Goal: Use online tool/utility: Utilize a website feature to perform a specific function

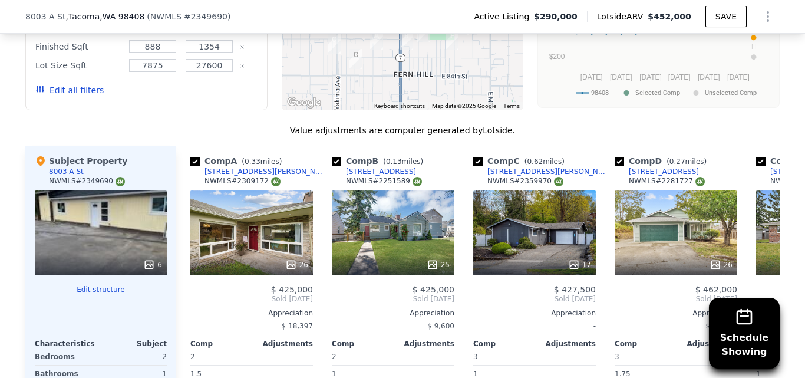
scroll to position [1408, 0]
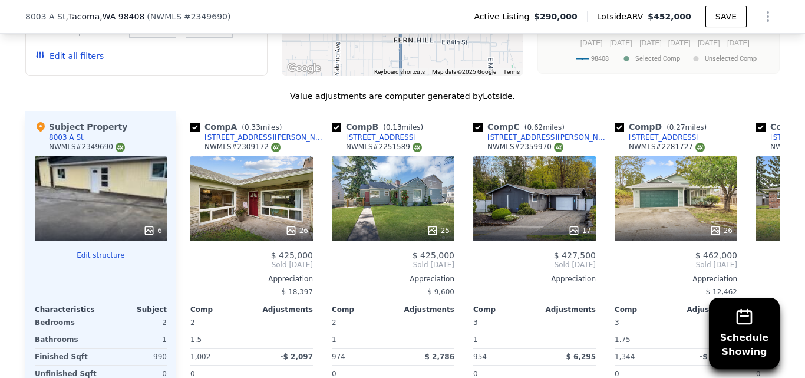
click at [81, 250] on button "Edit structure" at bounding box center [101, 254] width 132 height 9
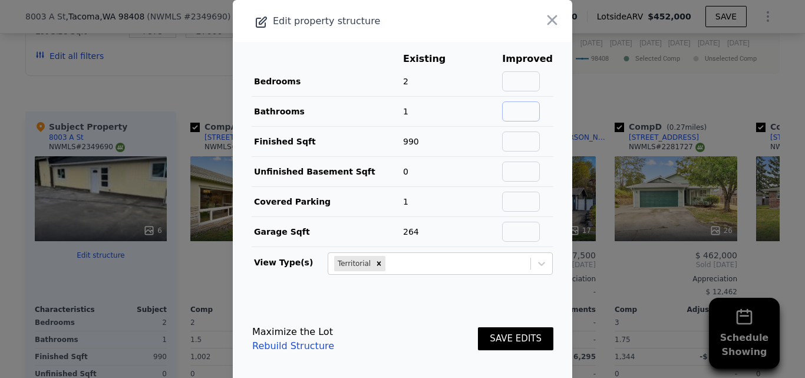
click at [511, 118] on input "text" at bounding box center [521, 111] width 38 height 20
type input "2"
click at [514, 339] on button "SAVE EDITS" at bounding box center [515, 338] width 75 height 23
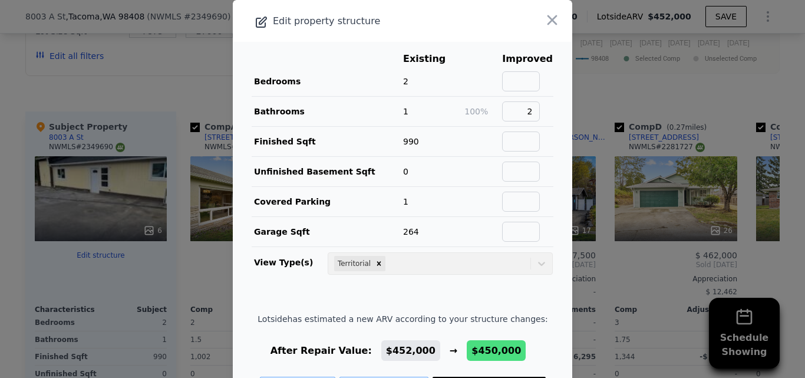
scroll to position [49, 0]
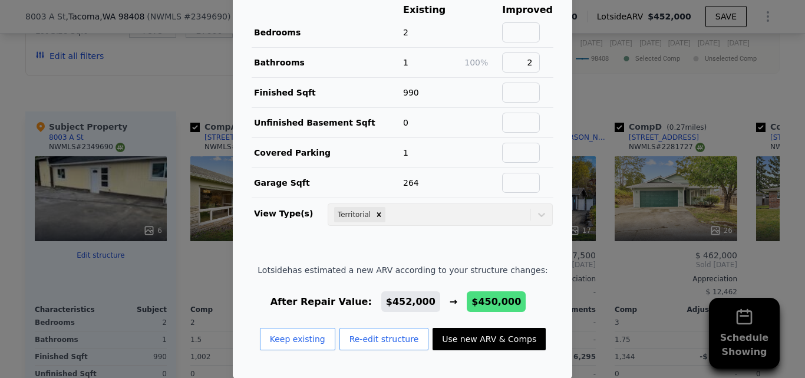
click at [451, 339] on button "Use new ARV & Comps" at bounding box center [488, 338] width 113 height 22
type input "2"
type input "10266"
checkbox input "true"
type input "$ 450,000"
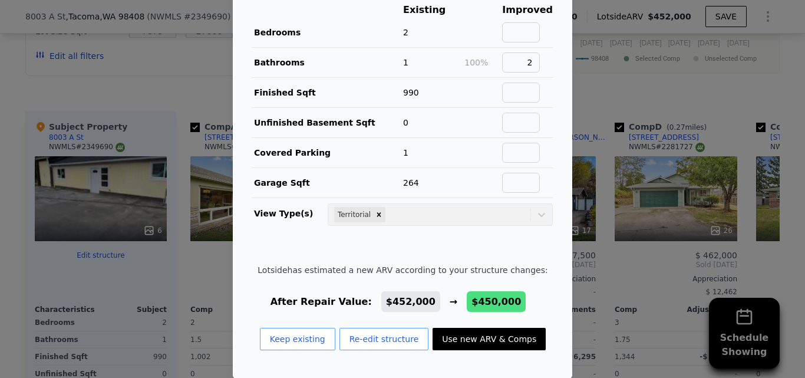
type input "$ 111,020"
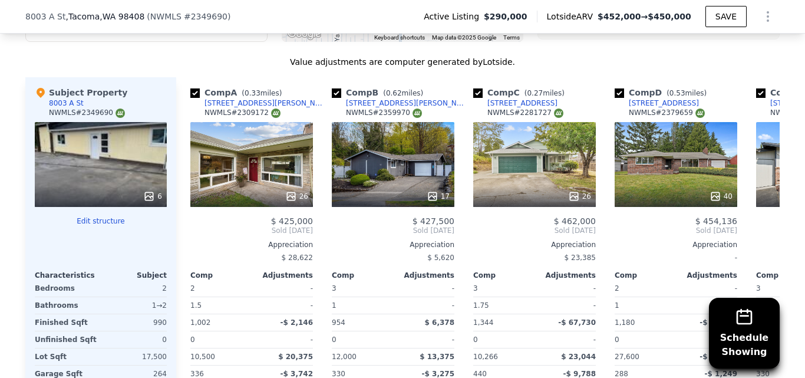
scroll to position [1428, 0]
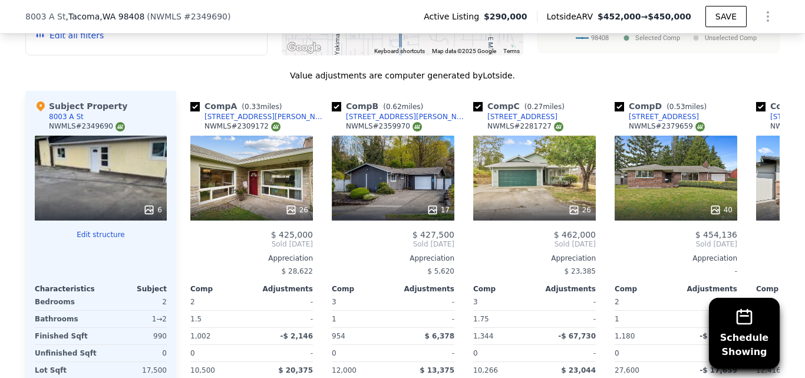
click at [123, 141] on div "6" at bounding box center [101, 177] width 132 height 85
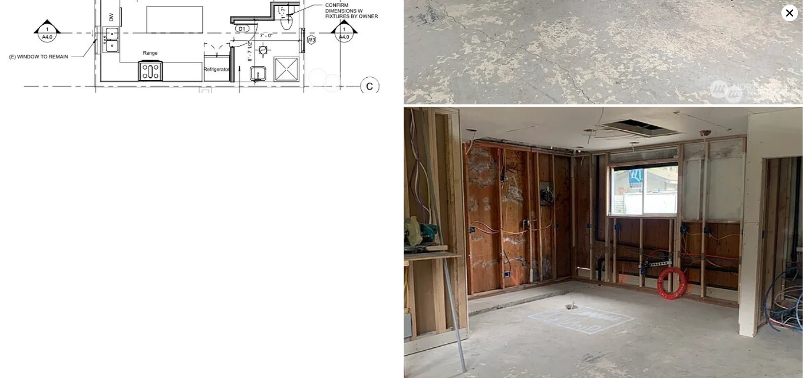
scroll to position [860, 0]
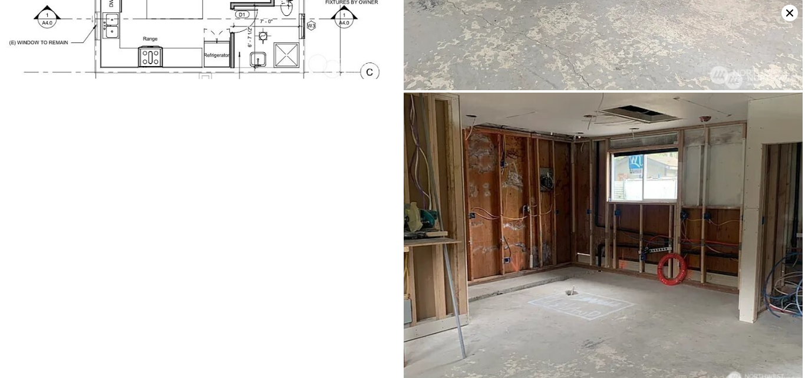
click at [788, 15] on icon at bounding box center [789, 13] width 16 height 16
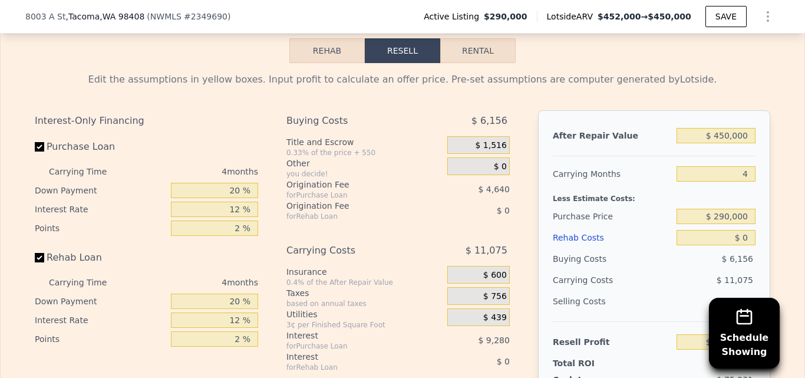
scroll to position [1950, 0]
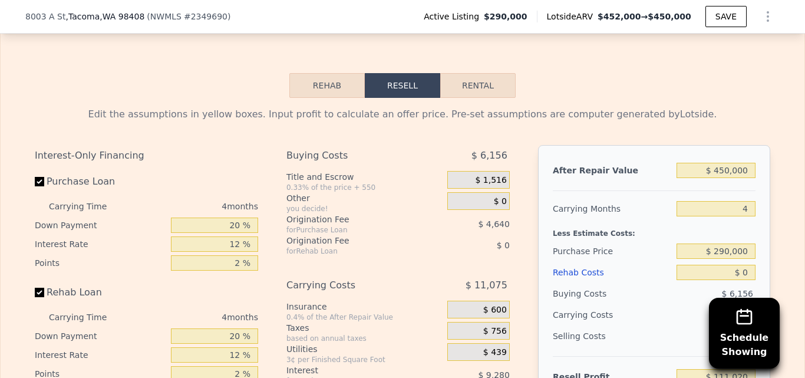
click at [323, 76] on button "Rehab" at bounding box center [326, 85] width 75 height 25
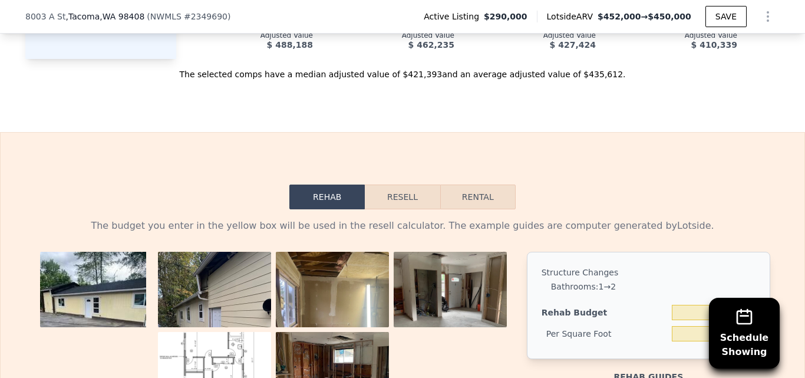
scroll to position [1937, 0]
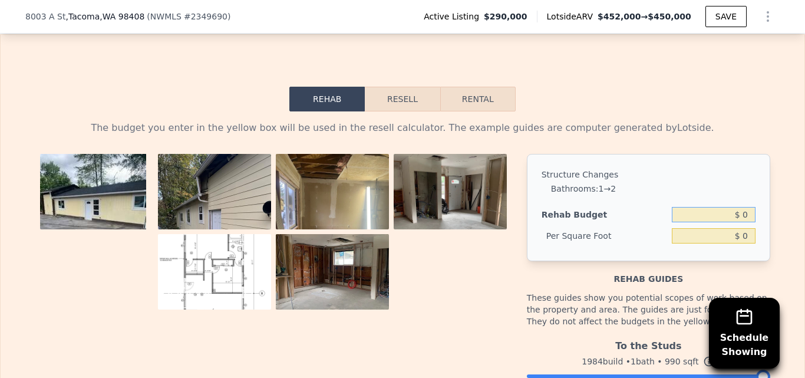
click at [743, 207] on input "$ 0" at bounding box center [713, 214] width 84 height 15
type input "$ 100,000"
click at [779, 133] on div "The budget you enter in the yellow box will be used in the resell calculator. T…" at bounding box center [402, 363] width 803 height 505
type input "$ 101.01"
click at [382, 87] on button "Resell" at bounding box center [402, 99] width 75 height 25
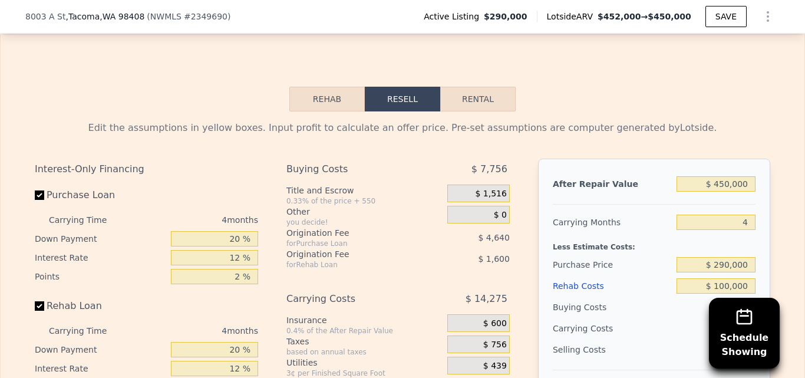
scroll to position [1984, 0]
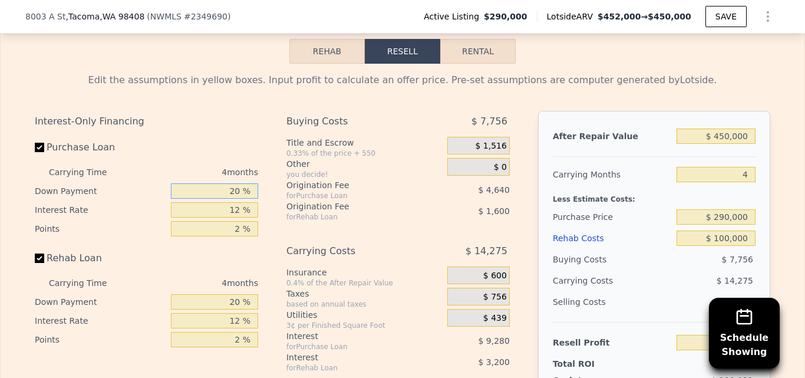
click at [241, 183] on input "20 %" at bounding box center [214, 190] width 87 height 15
type input "2 %"
type input "$ 3,088"
type input "10 %"
type input "$ 4,480"
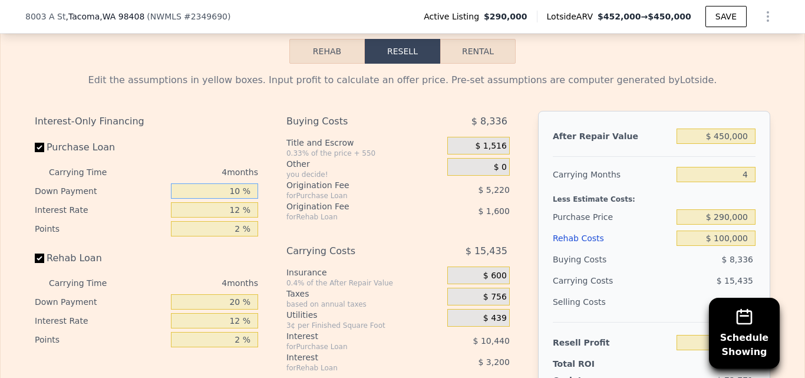
type input "10 %"
click at [238, 202] on input "12 %" at bounding box center [214, 209] width 87 height 15
type input "11 %"
type input "$ 5,348"
type input "11 %"
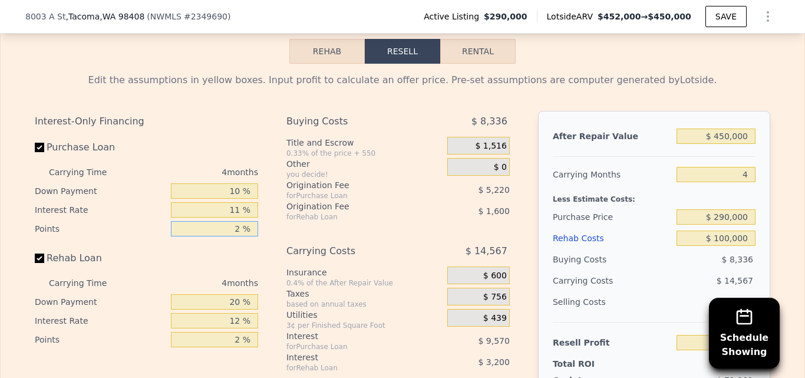
click at [239, 221] on input "2 %" at bounding box center [214, 228] width 87 height 15
type input "1 %"
type input "$ 7,958"
type input "1 %"
click at [236, 294] on input "20 %" at bounding box center [214, 301] width 87 height 15
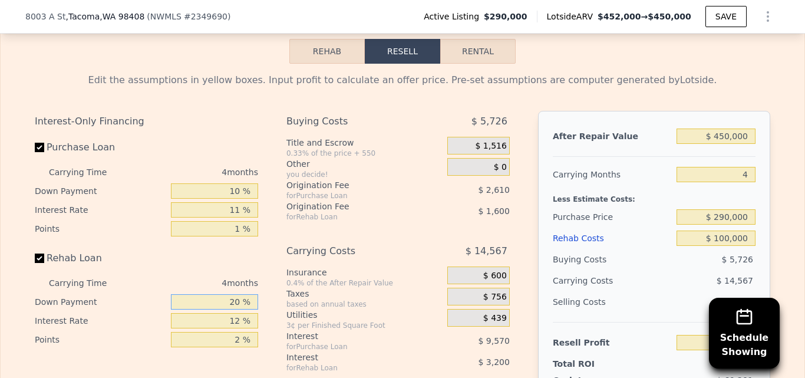
type input "2 %"
type input "$ 6,878"
type input "10 %"
type input "$ 7,358"
type input "10 %"
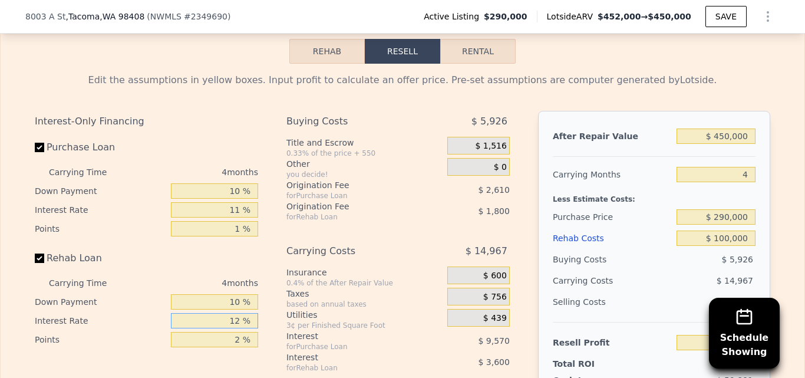
click at [237, 313] on input "12 %" at bounding box center [214, 320] width 87 height 15
type input "1 %"
type input "$ 10,658"
type input "10 %"
type input "$ 7,958"
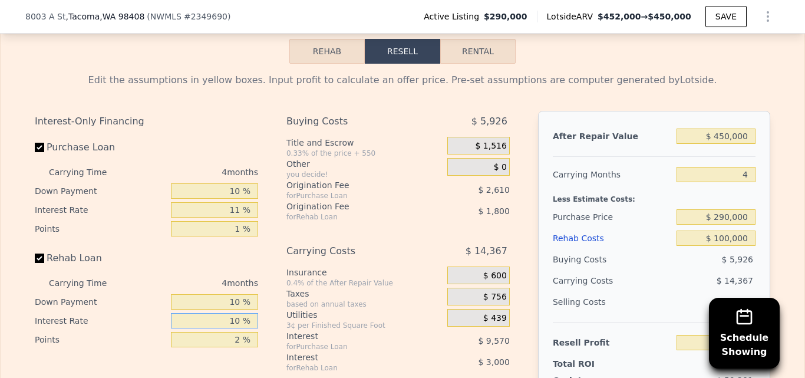
type input "10 %"
click at [256, 239] on div "Interest-Only Financing Purchase Loan Carrying Time 4 months Down Payment 10 % …" at bounding box center [151, 306] width 233 height 391
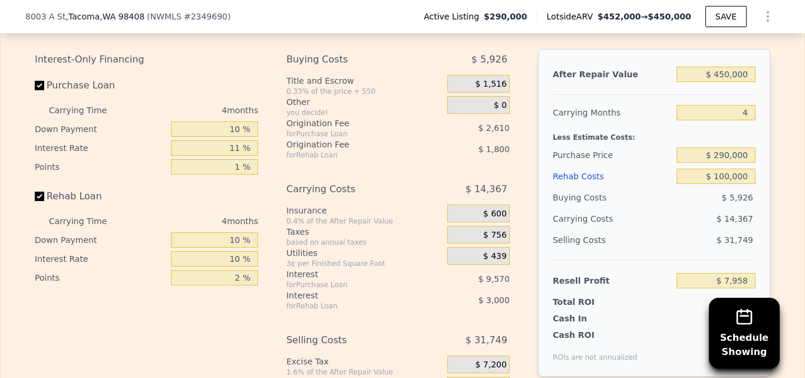
scroll to position [2025, 0]
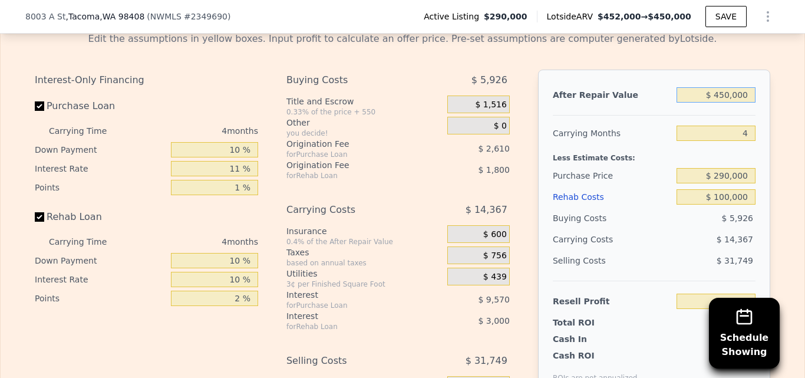
click at [726, 87] on input "$ 450,000" at bounding box center [715, 94] width 79 height 15
type input "$ 4,000"
type input "-$ 406,525"
type input "$ 425,000"
type input "-$ 15,275"
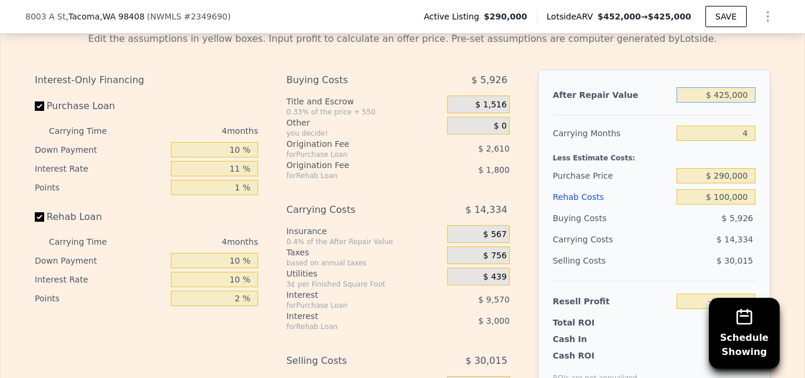
type input "$ 425,000"
click at [793, 137] on div "Edit the assumptions in yellow boxes. Input profit to calculate an offer price.…" at bounding box center [402, 241] width 803 height 438
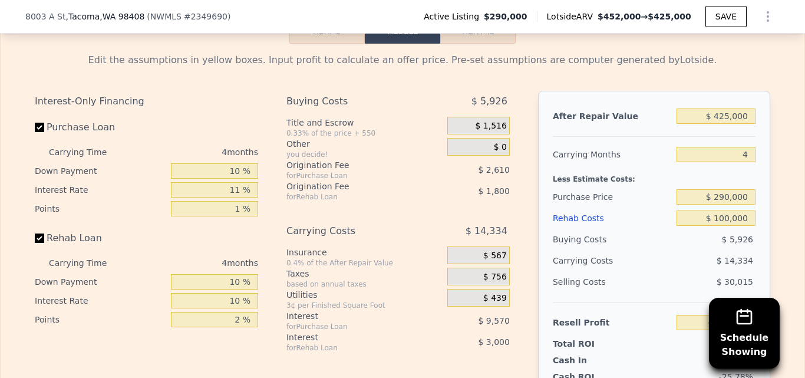
scroll to position [2053, 0]
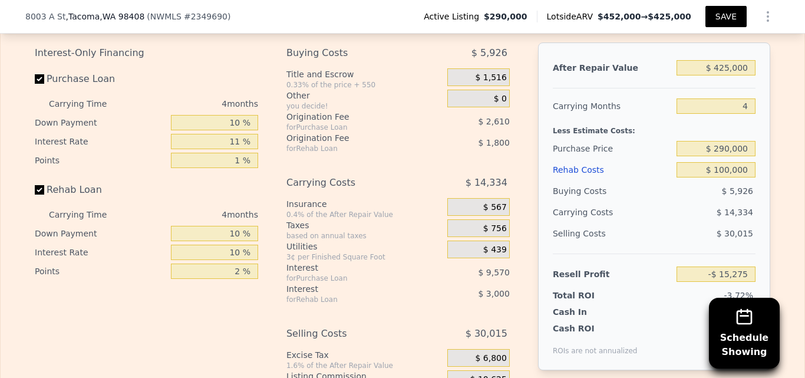
click at [724, 21] on button "SAVE" at bounding box center [725, 16] width 41 height 21
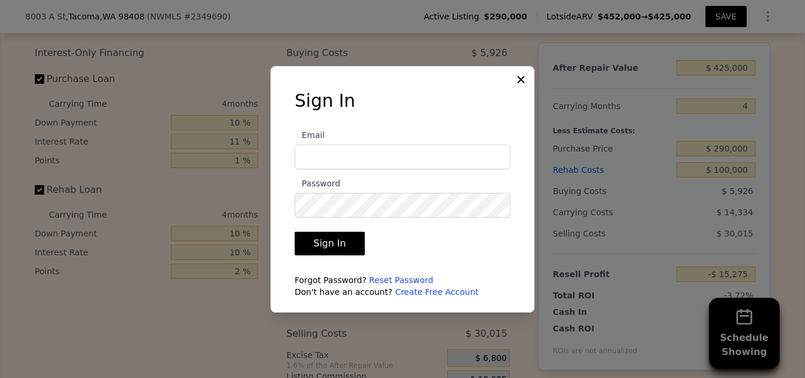
type input "jghomebuyers0820@gmail.com"
click at [333, 239] on button "Sign In" at bounding box center [329, 243] width 70 height 24
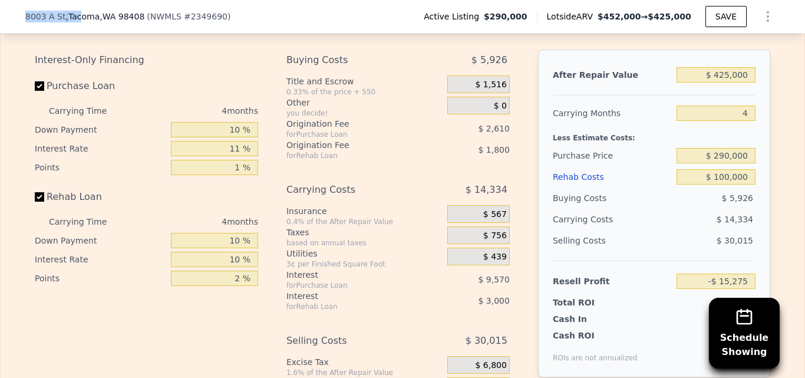
scroll to position [2113, 0]
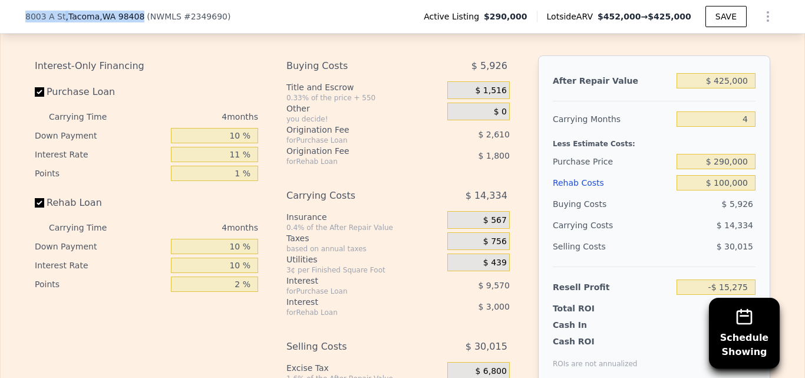
drag, startPoint x: 22, startPoint y: 14, endPoint x: 131, endPoint y: 19, distance: 109.6
click at [131, 19] on div "8003 A St , Tacoma , WA 98408" at bounding box center [84, 17] width 119 height 12
copy div "8003 A St , Tacoma , WA 98408"
click at [726, 17] on button "SAVE" at bounding box center [725, 16] width 41 height 21
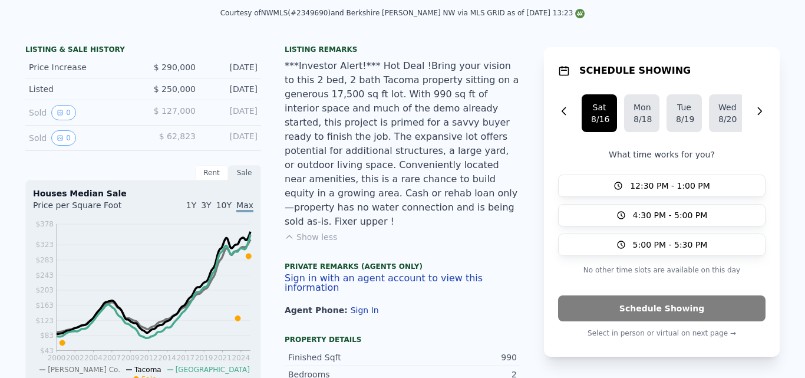
scroll to position [0, 0]
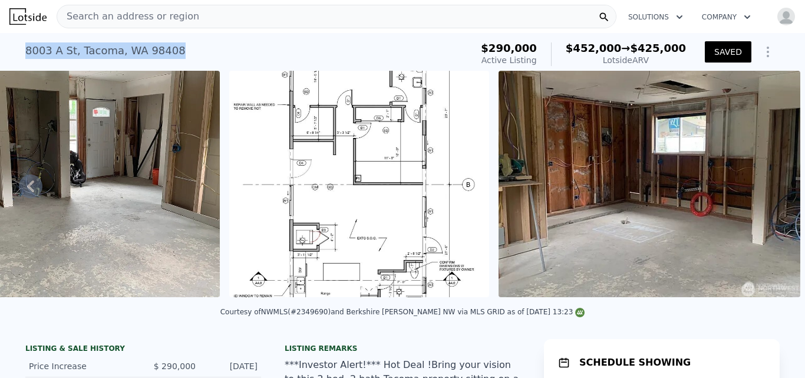
drag, startPoint x: 21, startPoint y: 62, endPoint x: 226, endPoint y: 62, distance: 205.0
click at [226, 62] on div "8003 A St , Tacoma , WA 98408 Active at $290k (~ARV $452k → $425k )" at bounding box center [245, 54] width 441 height 33
copy div "8003 A St , Tacoma , WA 98408"
click at [767, 51] on icon "Show Options" at bounding box center [767, 51] width 1 height 9
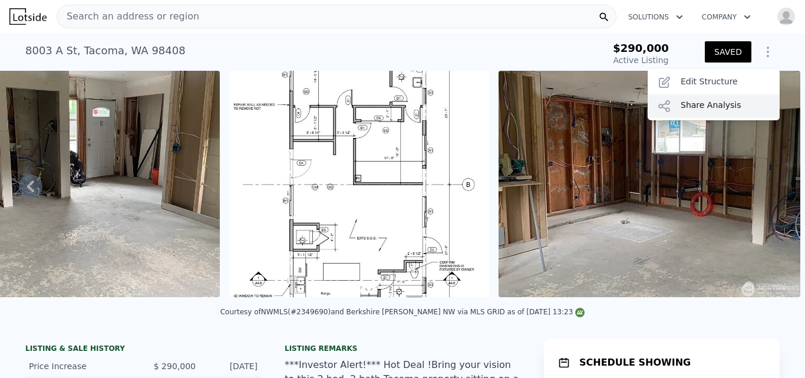
click at [713, 104] on div "Share Analysis" at bounding box center [713, 106] width 132 height 24
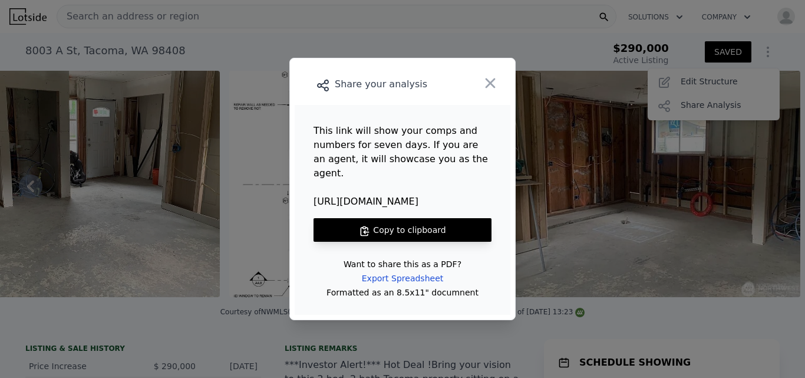
click at [435, 220] on button "Copy to clipboard" at bounding box center [402, 230] width 178 height 24
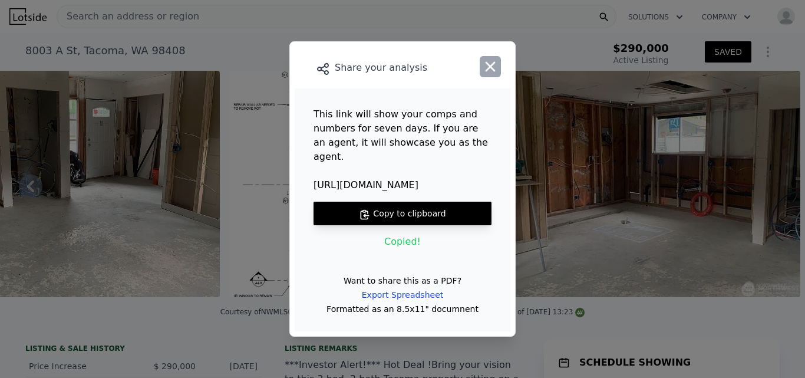
click at [491, 75] on icon "button" at bounding box center [490, 66] width 16 height 16
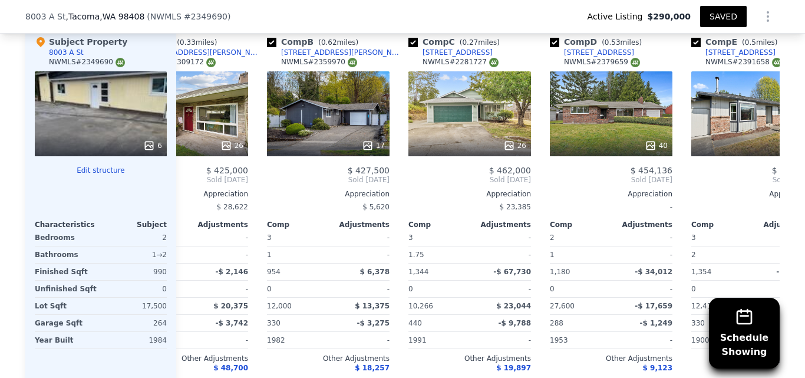
scroll to position [1496, 0]
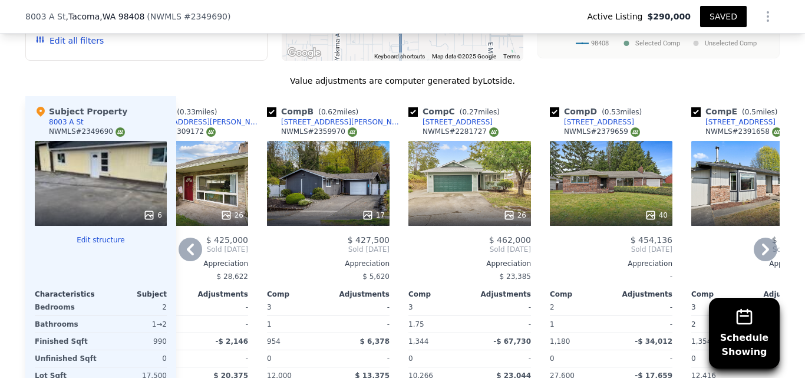
click at [337, 168] on div "17" at bounding box center [328, 183] width 123 height 85
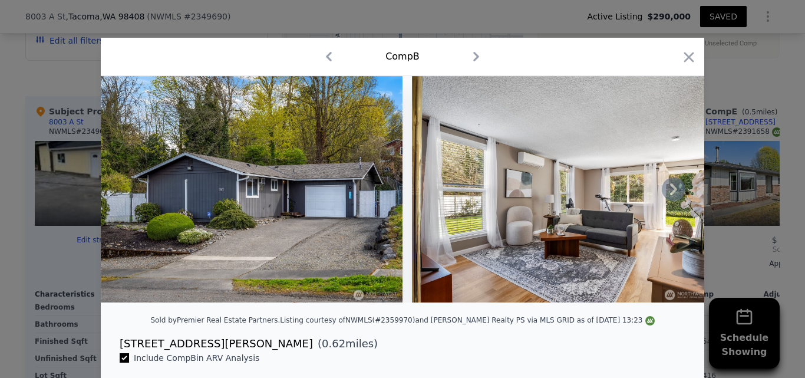
click at [673, 191] on icon at bounding box center [673, 189] width 24 height 24
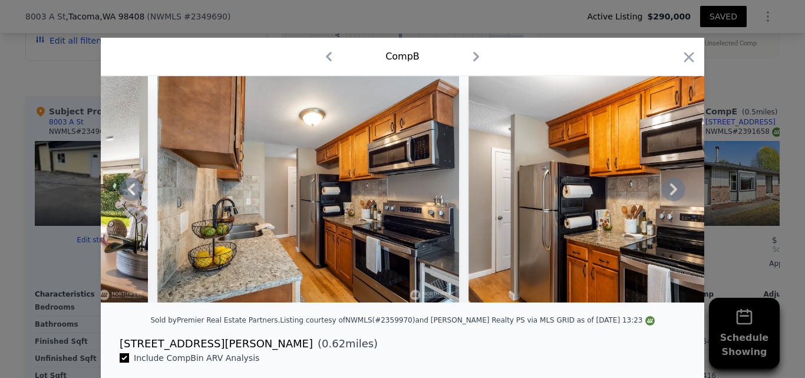
click at [673, 191] on icon at bounding box center [673, 189] width 24 height 24
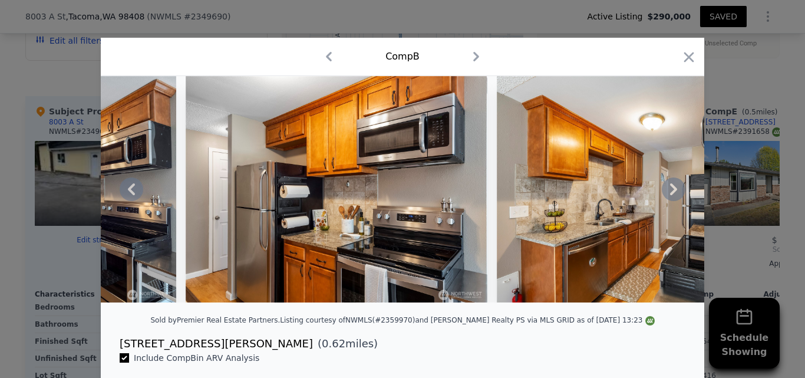
click at [673, 191] on icon at bounding box center [673, 189] width 24 height 24
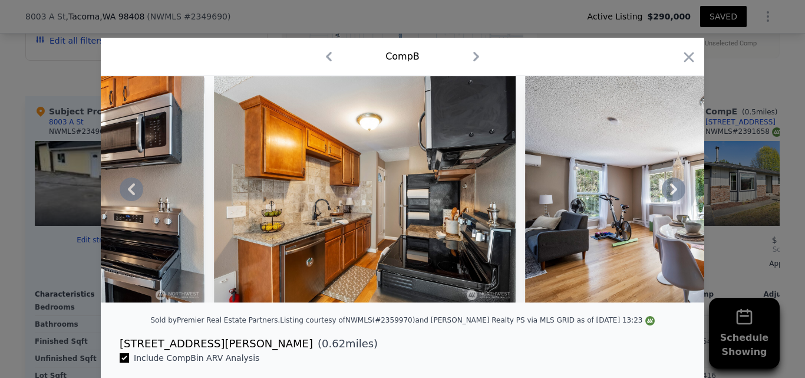
click at [673, 191] on icon at bounding box center [673, 189] width 24 height 24
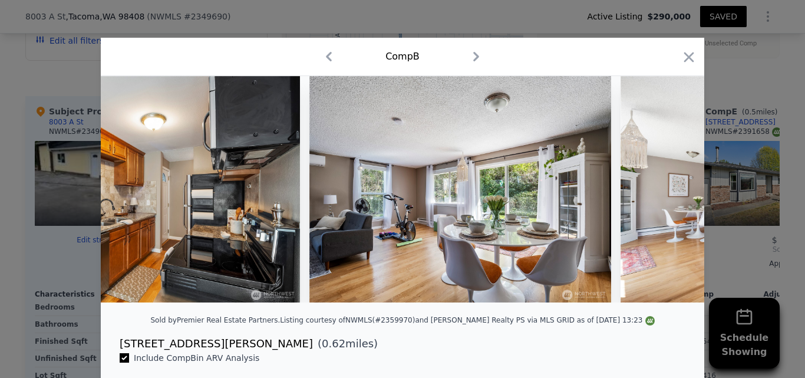
scroll to position [0, 1414]
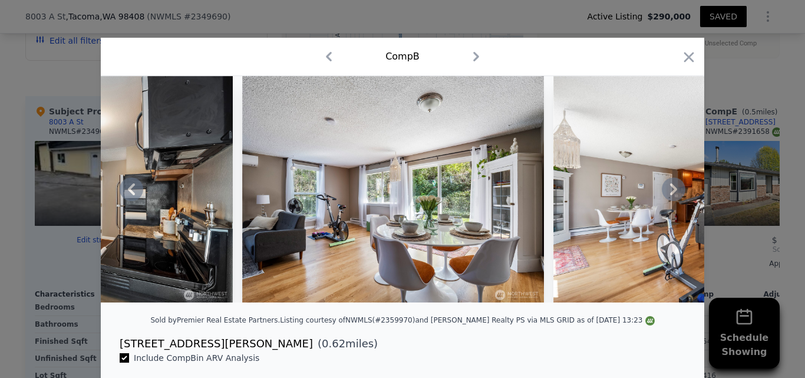
click at [673, 191] on div at bounding box center [402, 189] width 603 height 226
click at [673, 191] on icon at bounding box center [673, 189] width 24 height 24
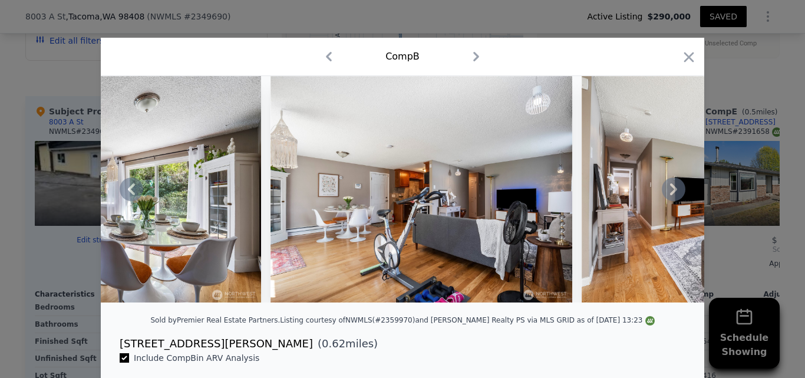
click at [673, 191] on icon at bounding box center [673, 189] width 24 height 24
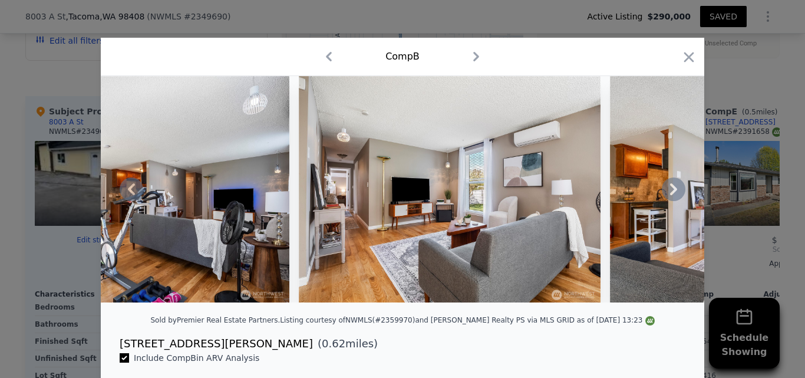
click at [673, 191] on icon at bounding box center [673, 189] width 24 height 24
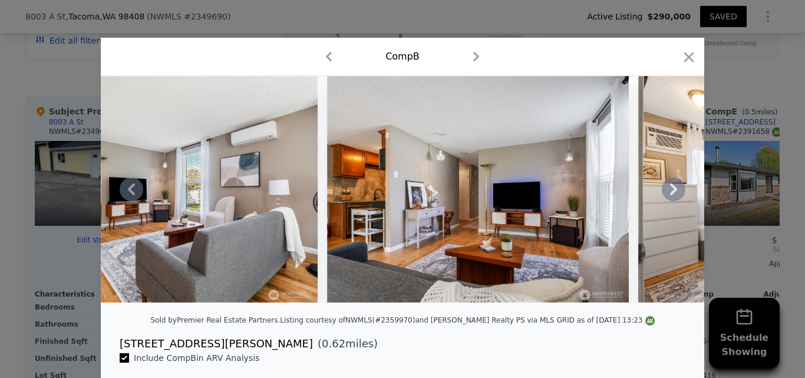
click at [673, 191] on icon at bounding box center [673, 189] width 24 height 24
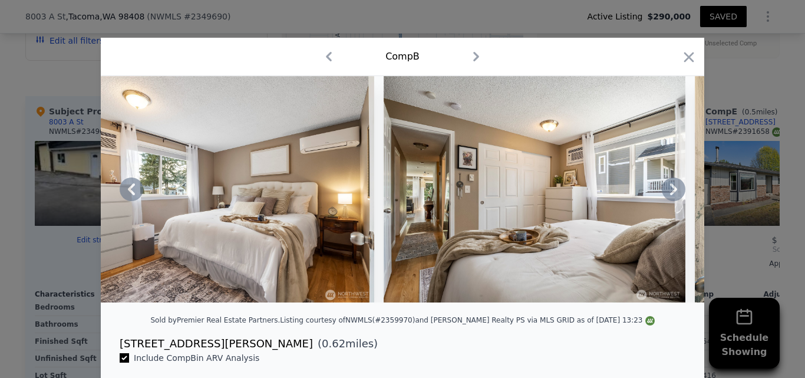
click at [673, 191] on icon at bounding box center [673, 189] width 24 height 24
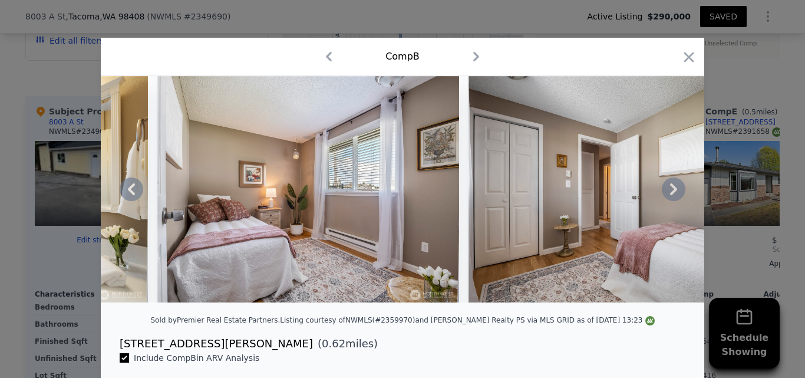
click at [673, 191] on icon at bounding box center [673, 189] width 24 height 24
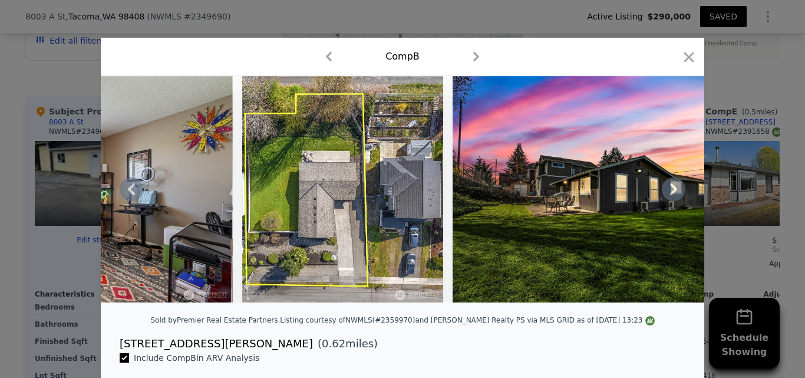
click at [673, 191] on icon at bounding box center [673, 189] width 24 height 24
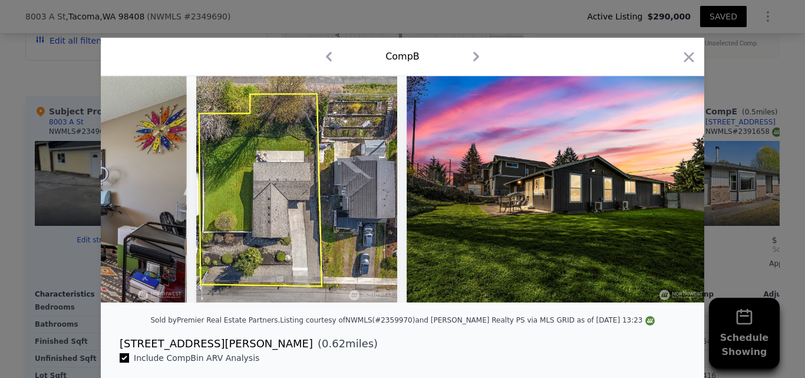
scroll to position [0, 4573]
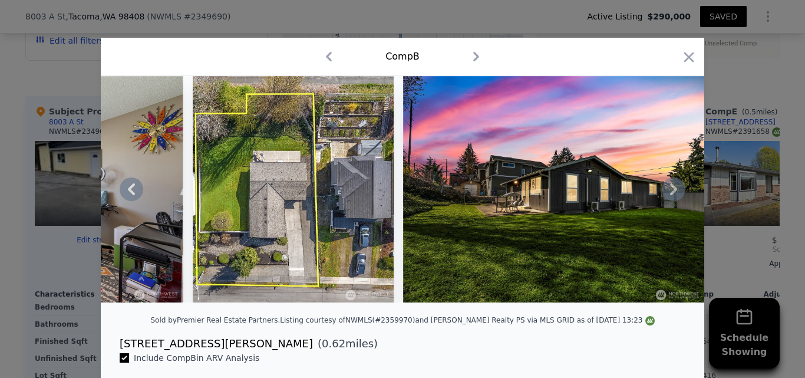
click at [681, 131] on div at bounding box center [402, 189] width 603 height 226
click at [597, 335] on div "Sold by Premier Real Estate Partners . Listing courtesy of NWMLS (#2359970) and…" at bounding box center [402, 324] width 603 height 24
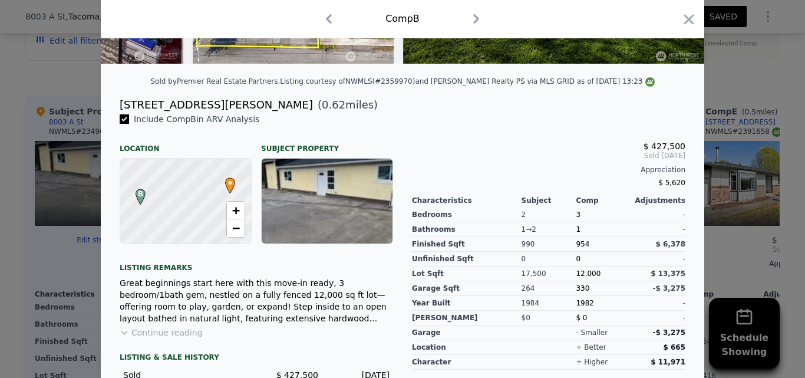
scroll to position [239, 0]
click at [681, 19] on icon "button" at bounding box center [688, 19] width 16 height 16
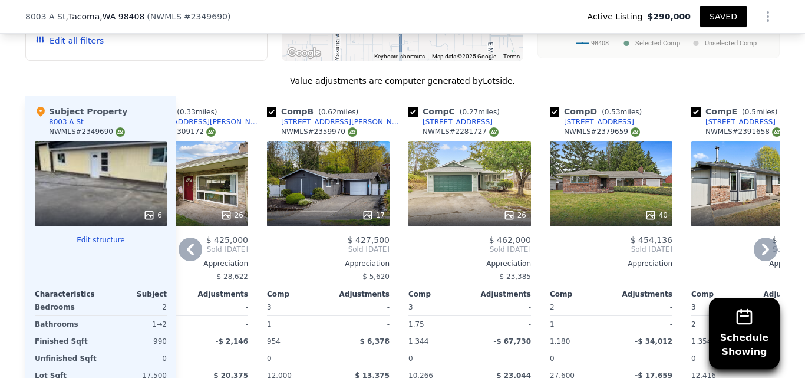
click at [318, 117] on div "[STREET_ADDRESS][PERSON_NAME]" at bounding box center [342, 121] width 123 height 9
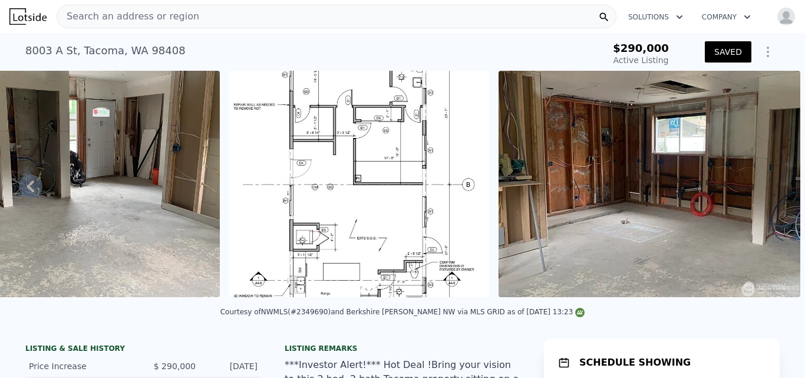
click at [164, 14] on span "Search an address or region" at bounding box center [128, 16] width 142 height 14
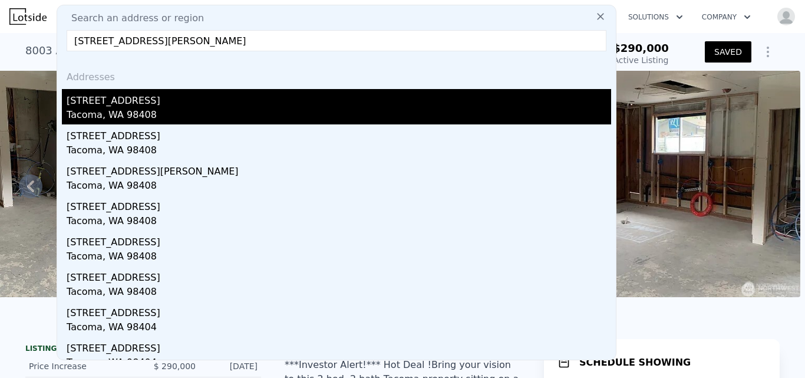
type input "4840 S J St, Tacoma, WA 98408"
click at [96, 113] on div "Tacoma, WA 98408" at bounding box center [339, 116] width 544 height 16
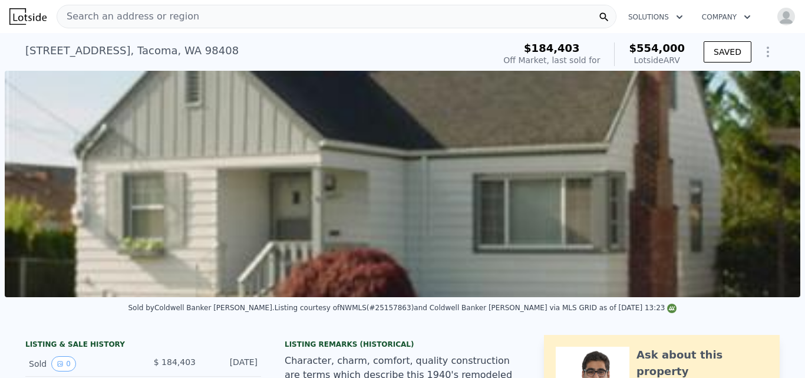
scroll to position [0, 539]
click at [170, 18] on span "Search an address or region" at bounding box center [128, 16] width 142 height 14
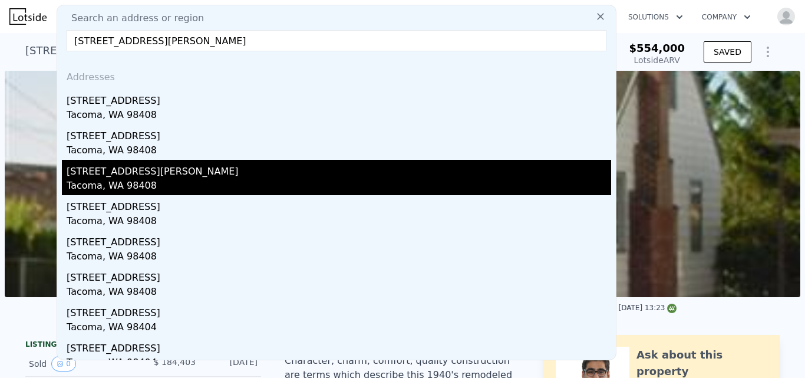
type input "4840 S J St, Tacoma, WA 98408"
click at [108, 176] on div "4840 S J St" at bounding box center [339, 169] width 544 height 19
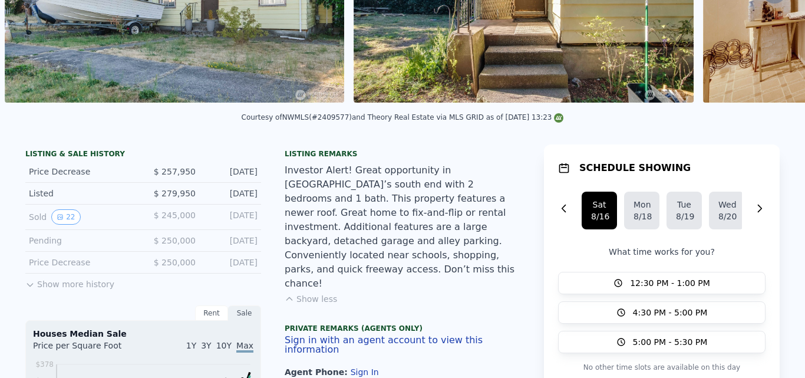
scroll to position [4, 0]
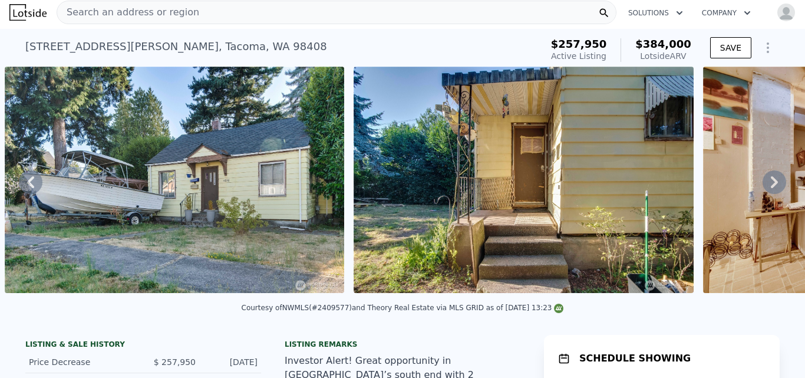
click at [770, 183] on icon at bounding box center [773, 182] width 7 height 12
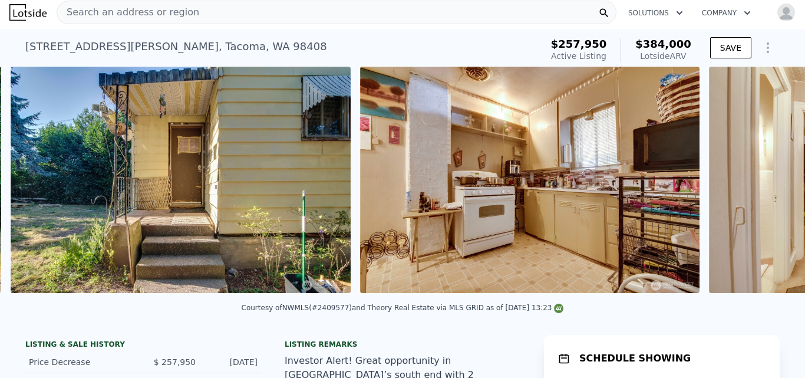
scroll to position [0, 888]
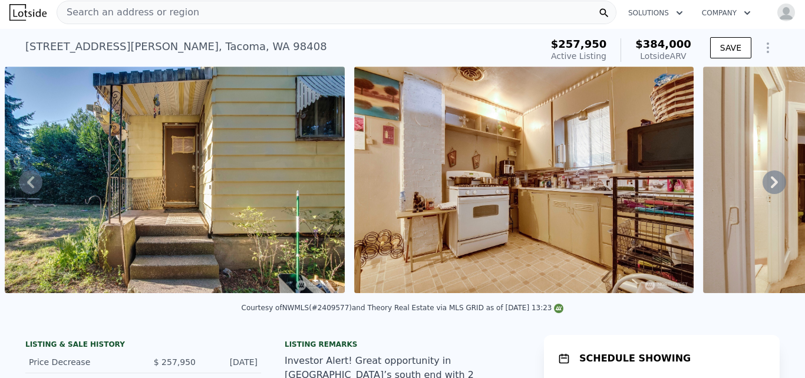
click at [765, 183] on div "• + − • + − STREET VIEW ← Move left → Move right ↑ Move up ↓ Move down + Zoom i…" at bounding box center [402, 182] width 805 height 230
click at [770, 183] on icon at bounding box center [773, 182] width 7 height 12
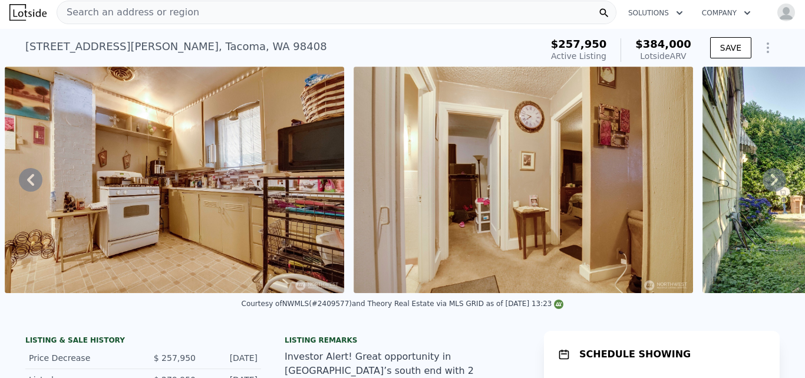
click at [770, 183] on icon at bounding box center [773, 180] width 7 height 12
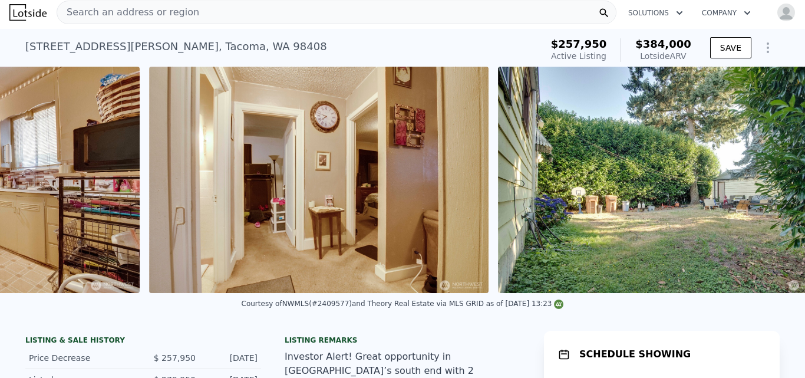
scroll to position [0, 1487]
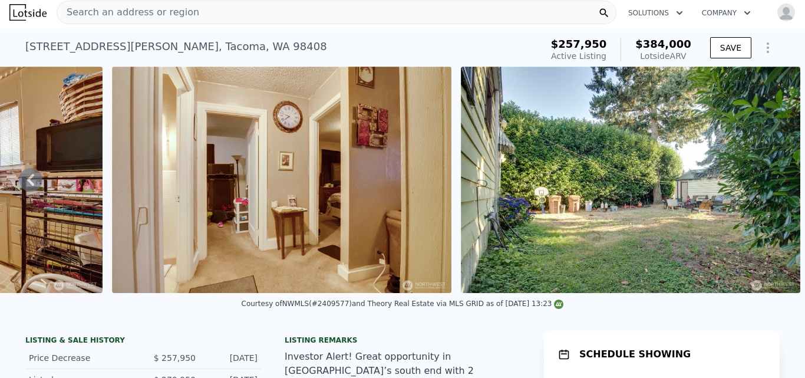
click at [765, 183] on img at bounding box center [630, 180] width 339 height 226
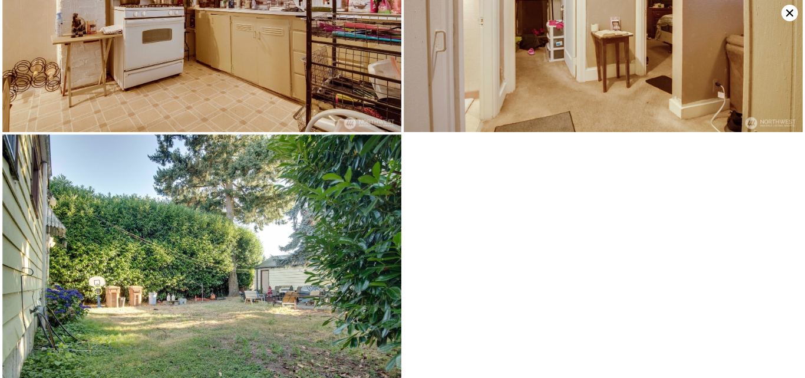
scroll to position [416, 0]
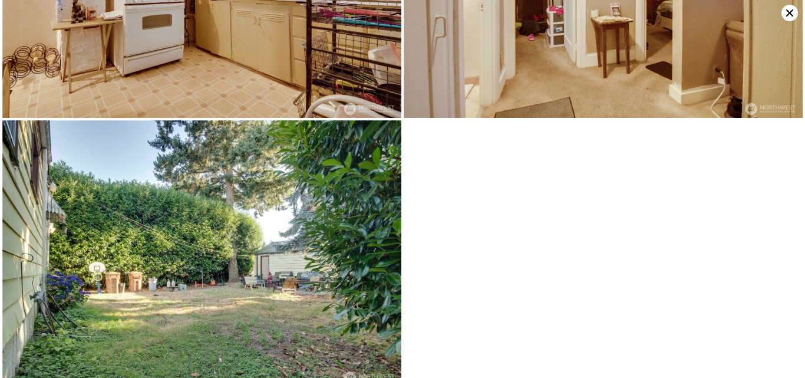
click at [794, 12] on icon at bounding box center [789, 13] width 16 height 16
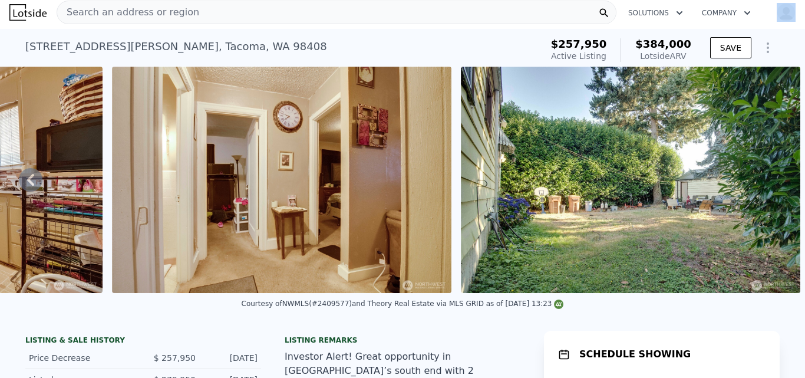
click at [794, 12] on div "Search an address or region Solutions Company Open main menu Open user menu" at bounding box center [402, 12] width 805 height 28
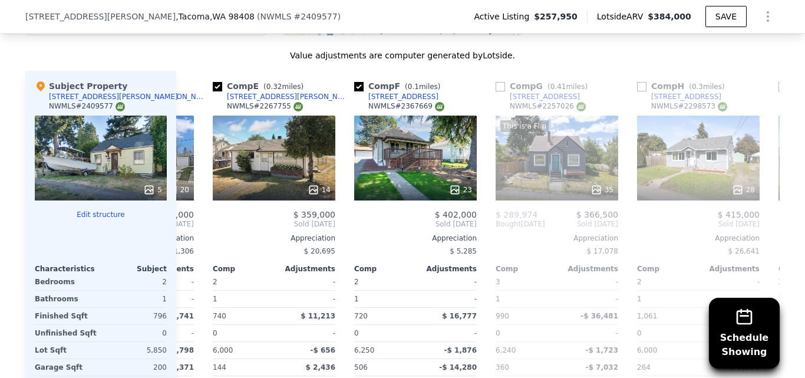
scroll to position [1498, 0]
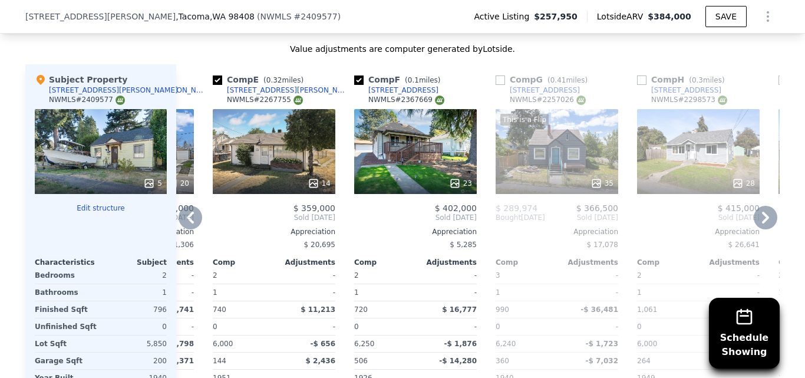
click at [411, 114] on div "23" at bounding box center [415, 151] width 123 height 85
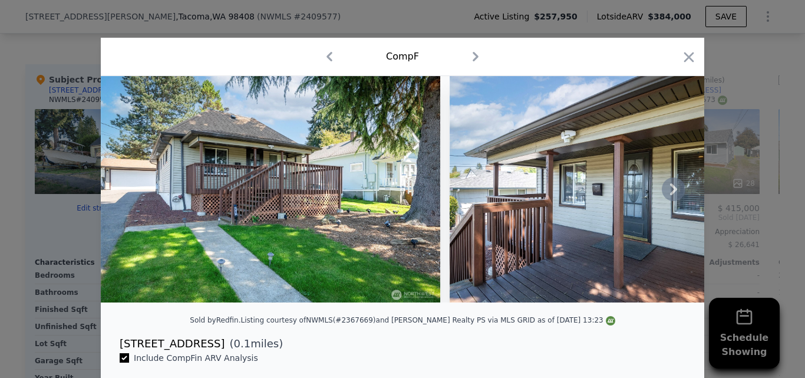
click at [670, 195] on icon at bounding box center [673, 189] width 7 height 12
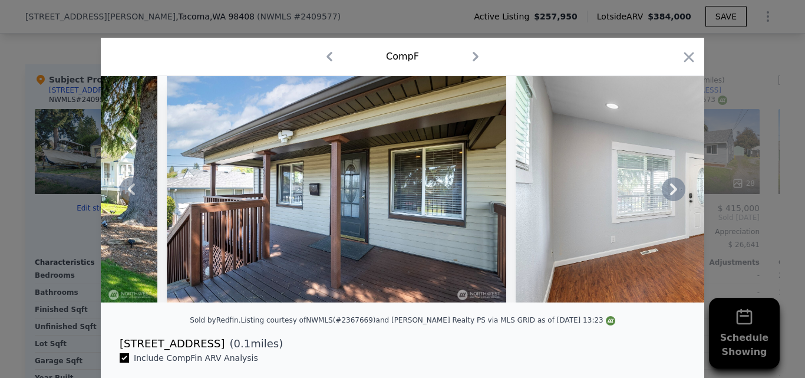
click at [670, 195] on icon at bounding box center [673, 189] width 7 height 12
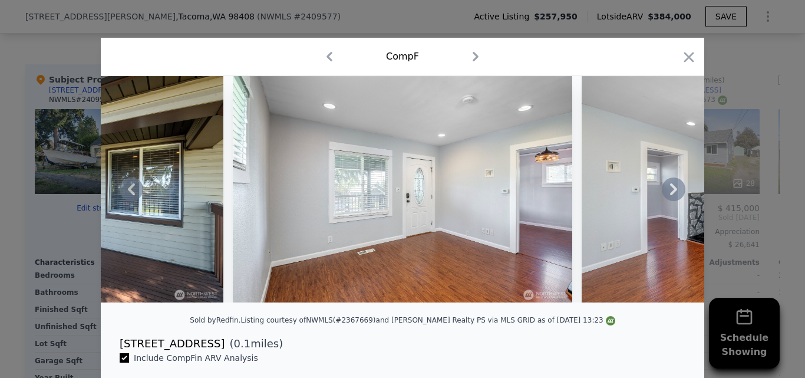
click at [670, 195] on icon at bounding box center [673, 189] width 7 height 12
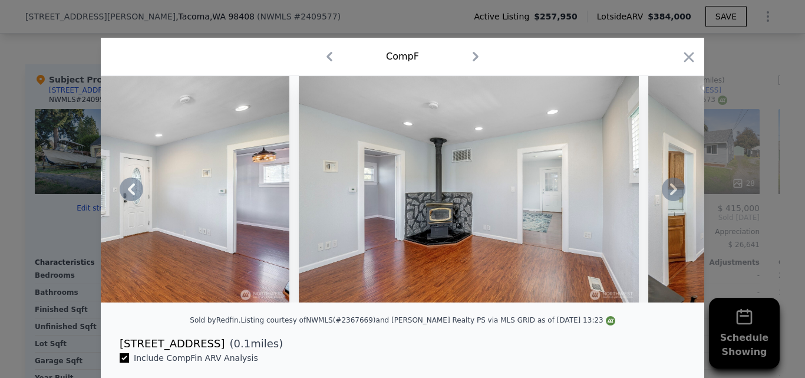
click at [670, 195] on icon at bounding box center [673, 189] width 7 height 12
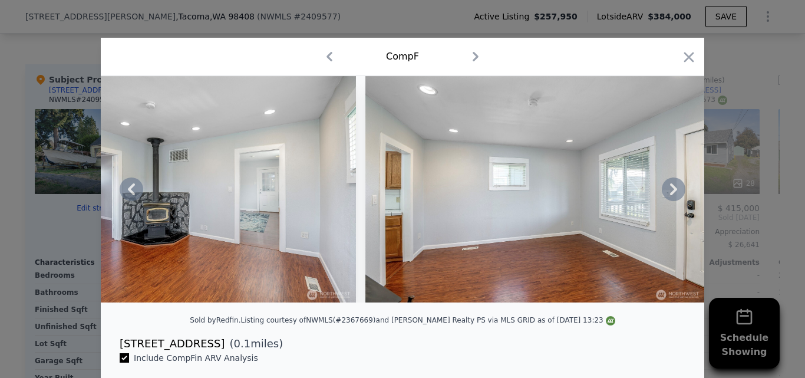
click at [670, 195] on icon at bounding box center [673, 189] width 7 height 12
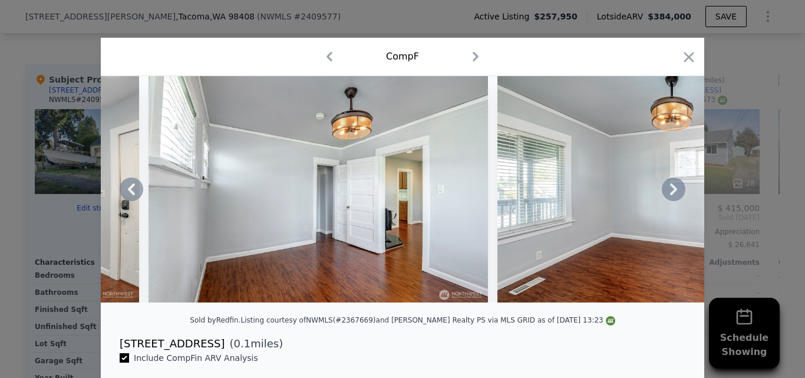
click at [670, 195] on icon at bounding box center [673, 189] width 7 height 12
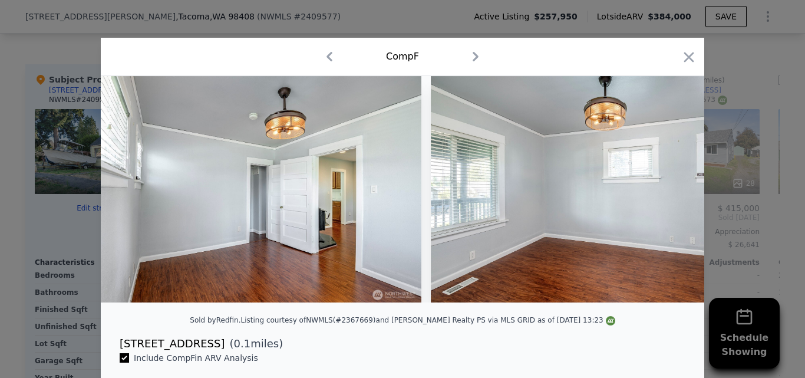
scroll to position [0, 1979]
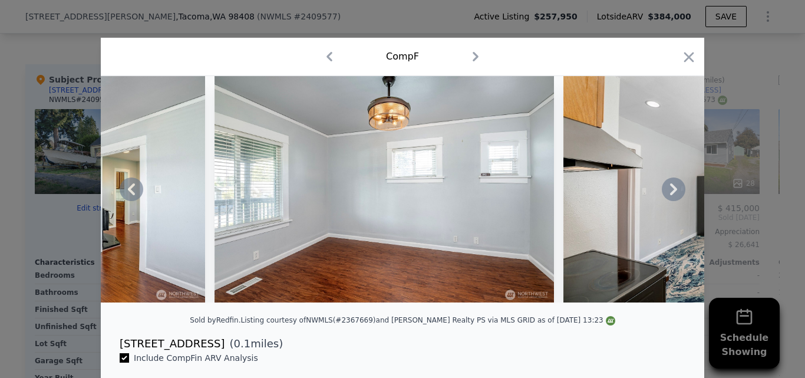
click at [670, 195] on icon at bounding box center [673, 189] width 7 height 12
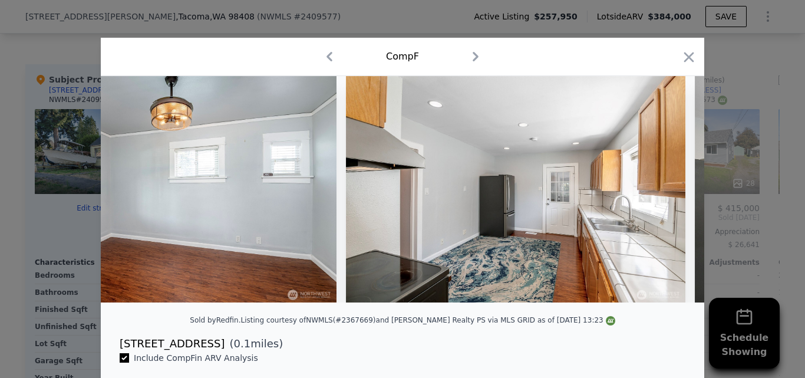
scroll to position [0, 2262]
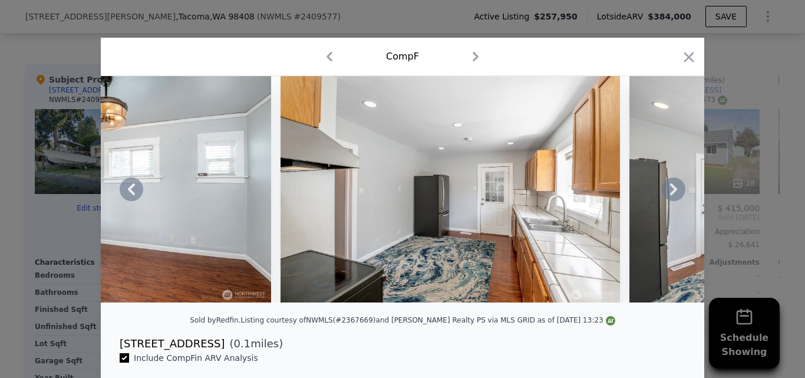
click at [670, 195] on icon at bounding box center [673, 189] width 7 height 12
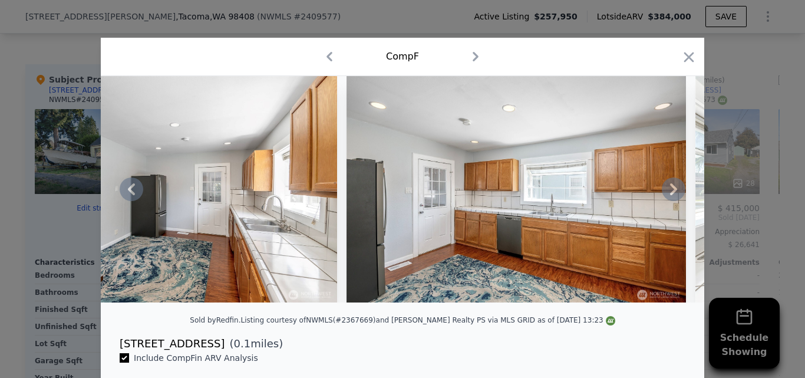
click at [670, 195] on icon at bounding box center [673, 189] width 7 height 12
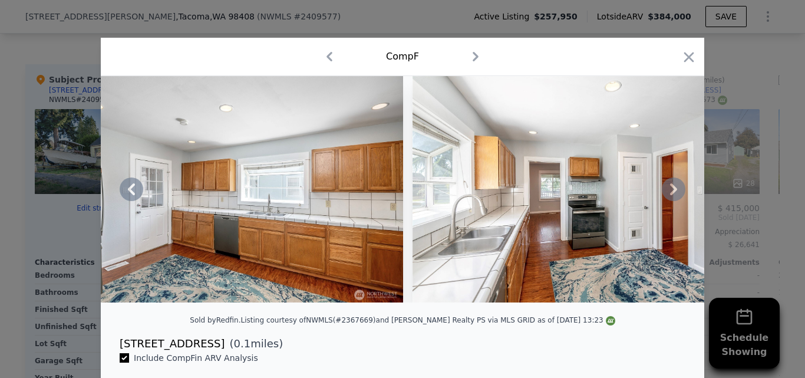
click at [670, 195] on icon at bounding box center [673, 189] width 7 height 12
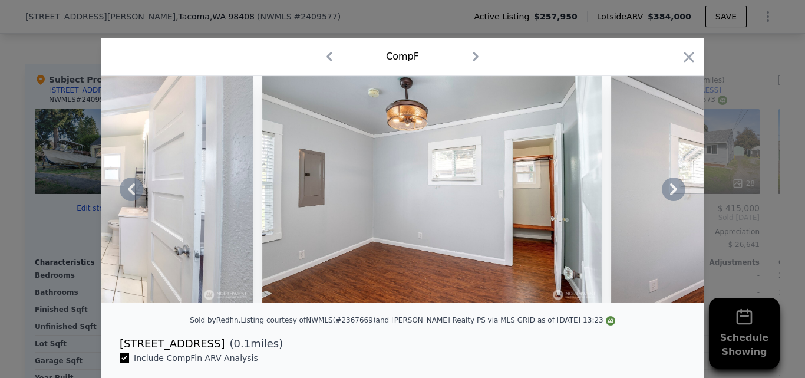
click at [670, 195] on icon at bounding box center [673, 189] width 7 height 12
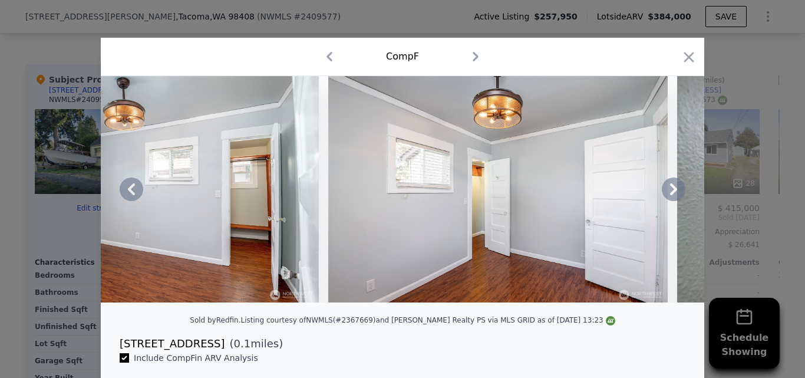
click at [670, 195] on icon at bounding box center [673, 189] width 7 height 12
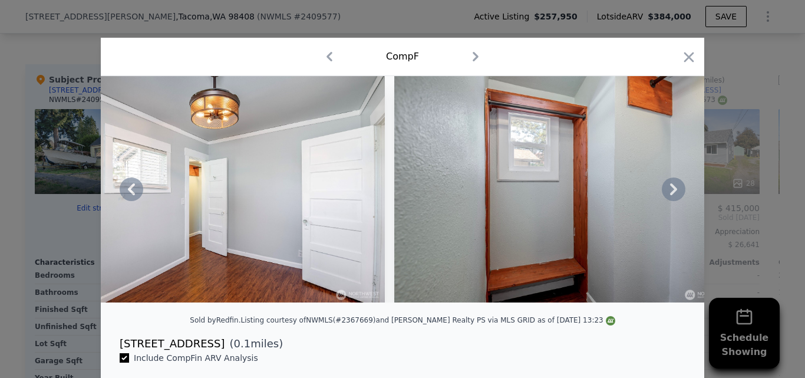
click at [670, 195] on icon at bounding box center [673, 189] width 7 height 12
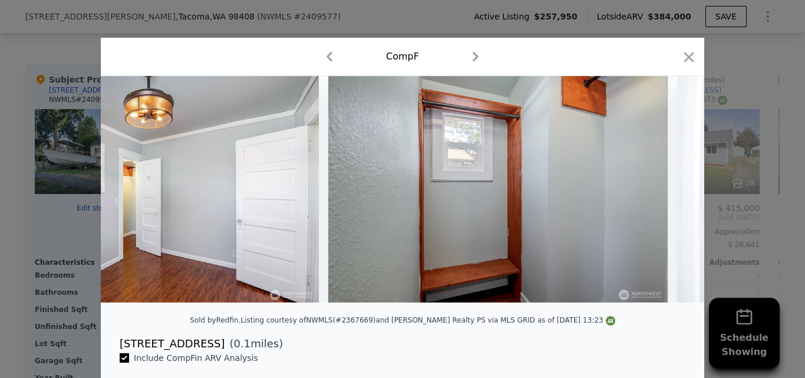
scroll to position [0, 4523]
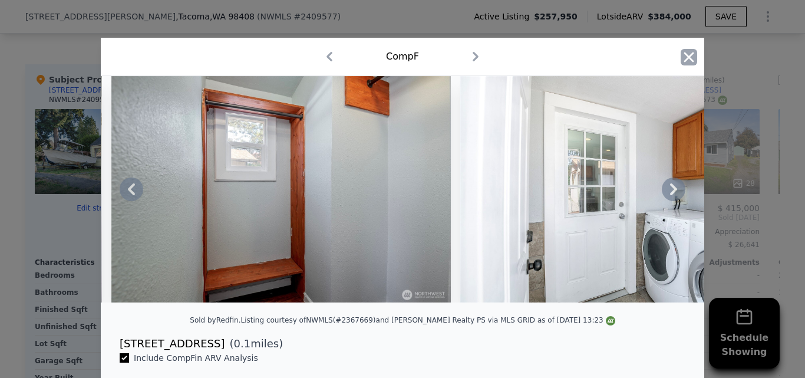
click at [685, 62] on icon "button" at bounding box center [688, 57] width 16 height 16
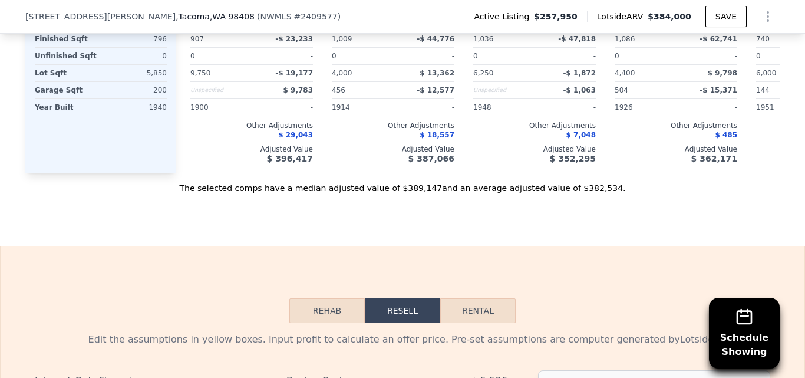
scroll to position [1776, 0]
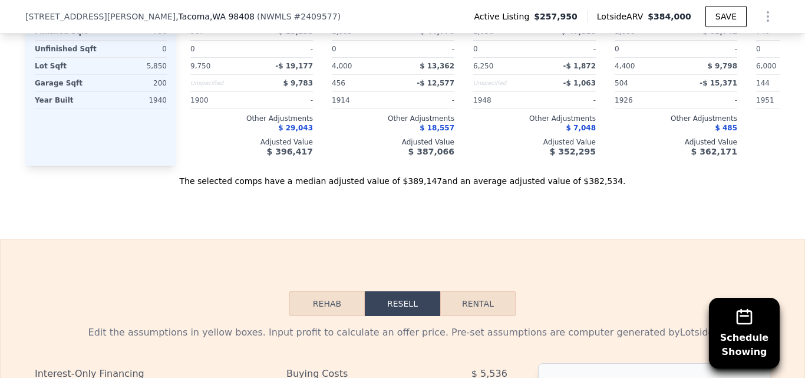
click at [316, 291] on button "Rehab" at bounding box center [326, 303] width 75 height 25
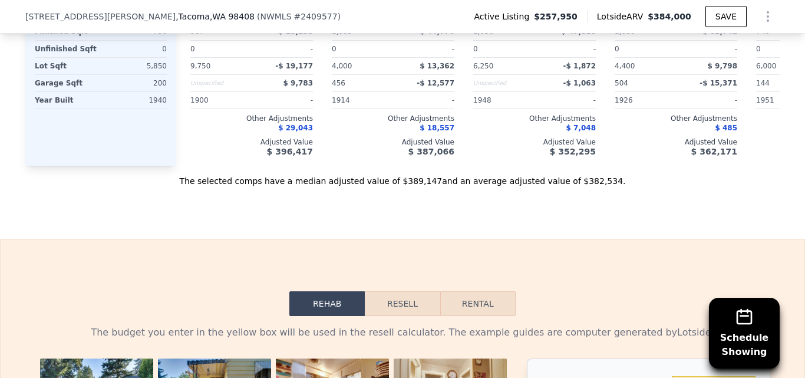
scroll to position [1929, 0]
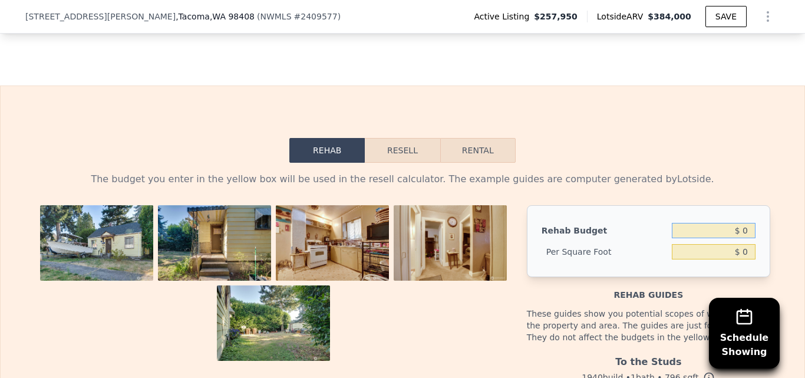
click at [744, 223] on input "$ 0" at bounding box center [713, 230] width 84 height 15
type input "$ 55,000"
click at [756, 172] on div "The budget you enter in the yellow box will be used in the resell calculator. T…" at bounding box center [402, 179] width 735 height 14
type input "$ 69.10"
click at [399, 138] on button "Resell" at bounding box center [402, 150] width 75 height 25
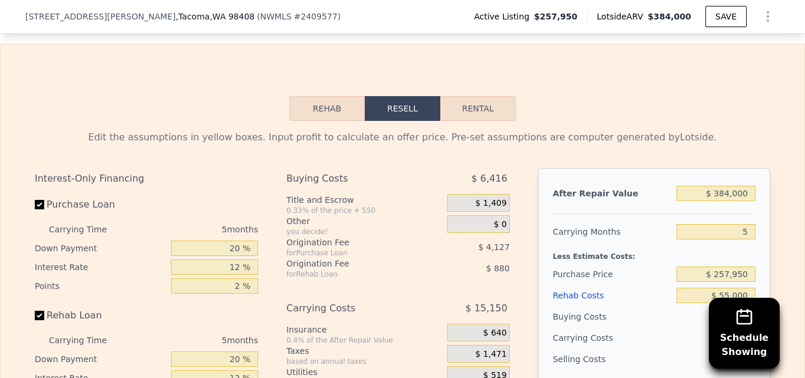
scroll to position [2013, 0]
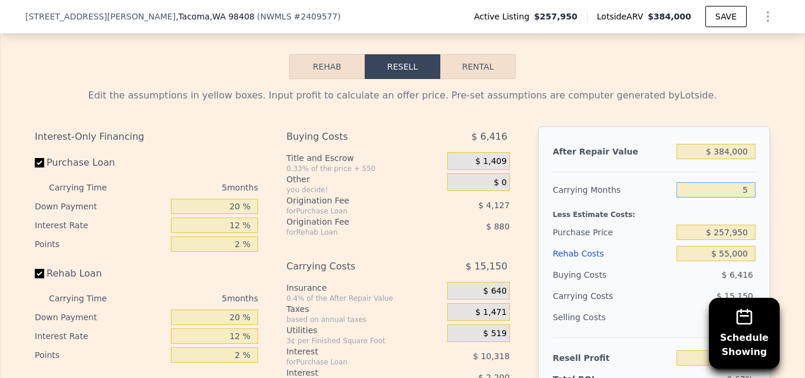
click at [743, 182] on input "5" at bounding box center [715, 189] width 79 height 15
type input "4"
type input "$ 25,340"
type input "4"
click at [239, 198] on input "20 %" at bounding box center [214, 205] width 87 height 15
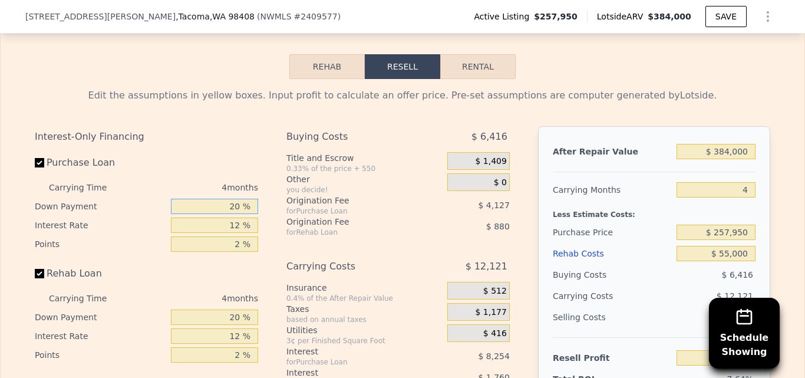
type input "2 %"
type input "$ 22,555"
type input "10 %"
type input "$ 23,792"
type input "10 %"
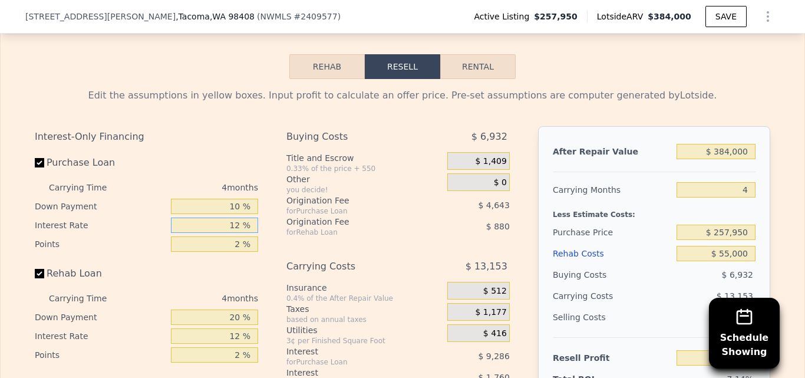
click at [237, 217] on input "12 %" at bounding box center [214, 224] width 87 height 15
type input "1 %"
type input "$ 32,308"
type input "11 %"
type input "$ 24,568"
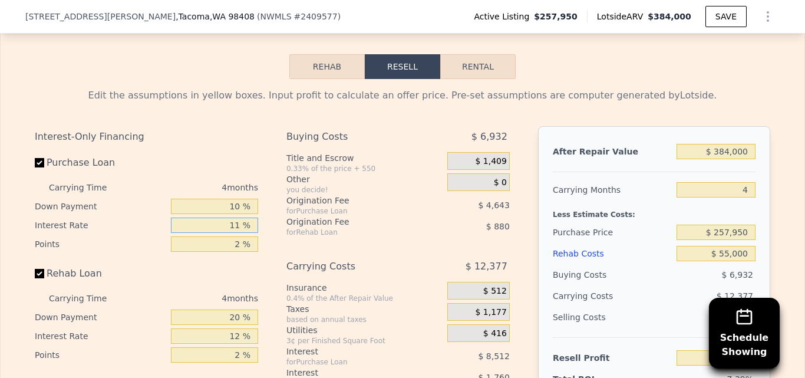
type input "11 %"
click at [237, 236] on input "2 %" at bounding box center [214, 243] width 87 height 15
type input "1 %"
type input "$ 26,889"
type input "1 %"
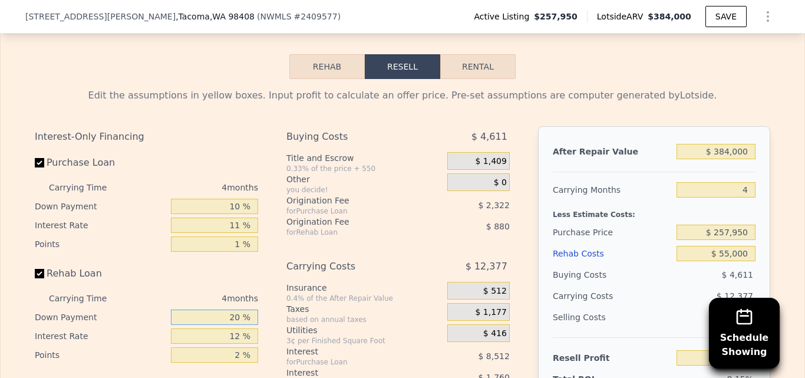
click at [235, 309] on input "20 %" at bounding box center [214, 316] width 87 height 15
type input "2 %"
type input "$ 26,295"
type input "10 %"
type input "$ 26,559"
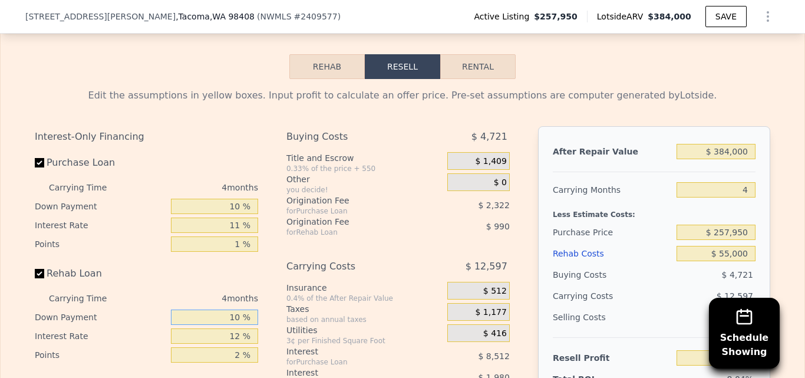
type input "10 %"
click at [237, 328] on input "12 %" at bounding box center [214, 335] width 87 height 15
type input "1 %"
type input "$ 28,375"
type input "10 %"
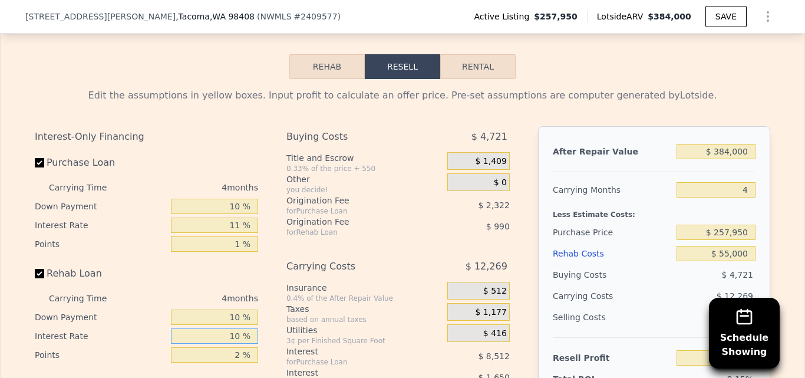
type input "$ 26,887"
type input "10 %"
click at [270, 276] on div "Interest-Only Financing Purchase Loan Carrying Time 4 months Down Payment 10 % …" at bounding box center [402, 321] width 735 height 391
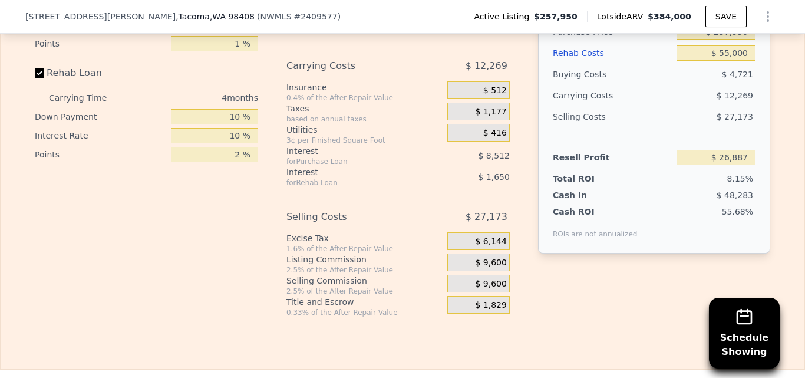
scroll to position [2179, 0]
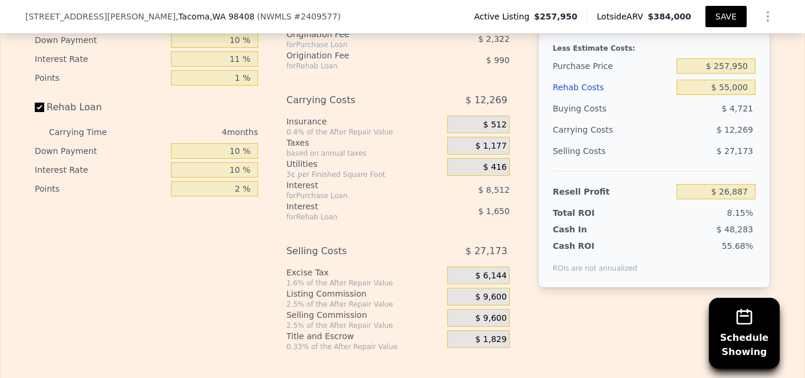
click at [721, 20] on button "SAVE" at bounding box center [725, 16] width 41 height 21
click at [764, 21] on icon "Show Options" at bounding box center [767, 16] width 14 height 14
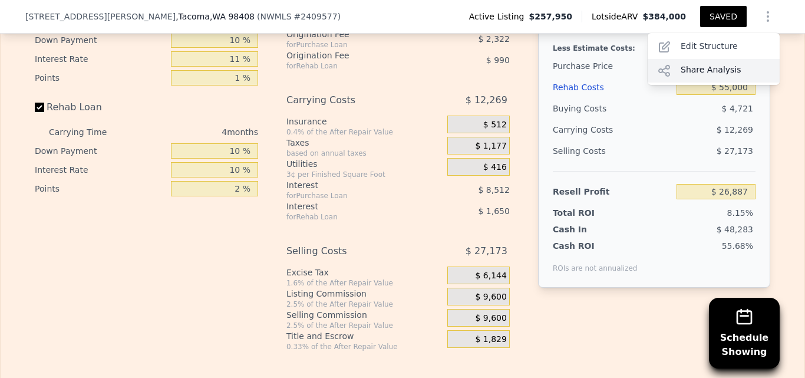
click at [701, 71] on div "Share Analysis" at bounding box center [713, 71] width 132 height 24
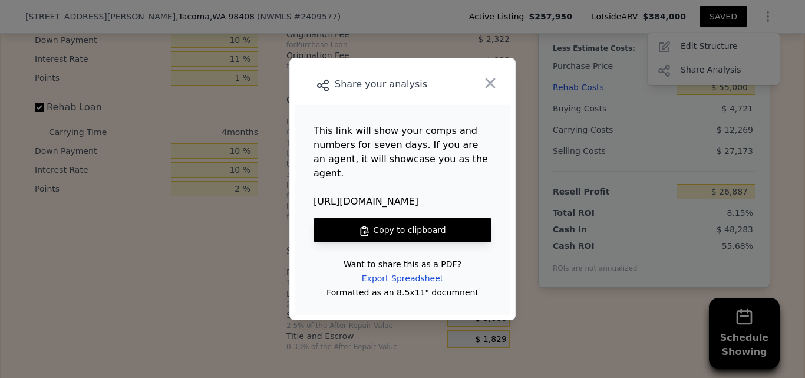
click at [413, 223] on button "Copy to clipboard" at bounding box center [402, 230] width 178 height 24
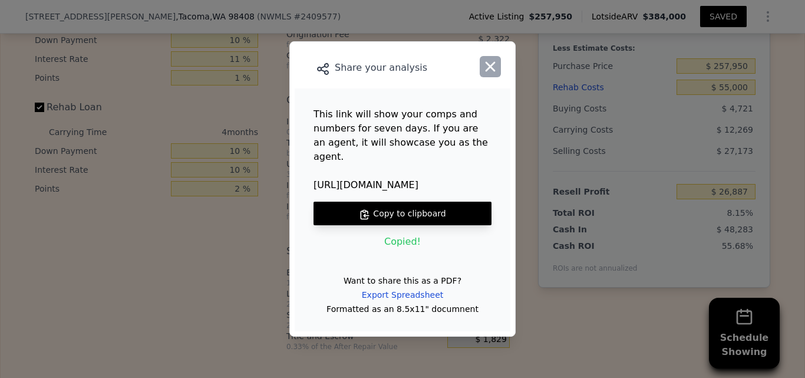
click at [491, 75] on icon "button" at bounding box center [490, 66] width 16 height 16
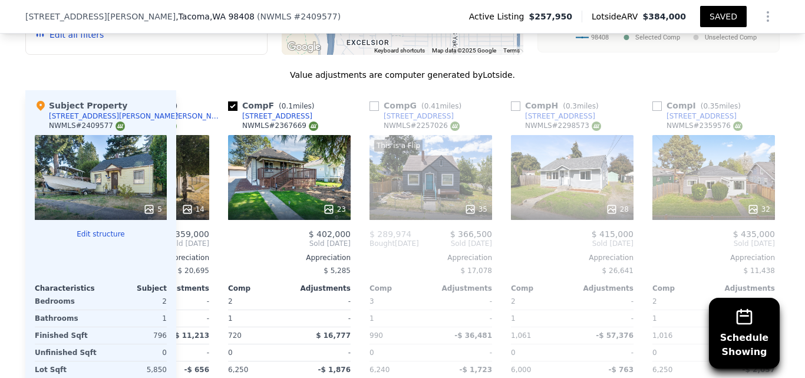
scroll to position [1451, 0]
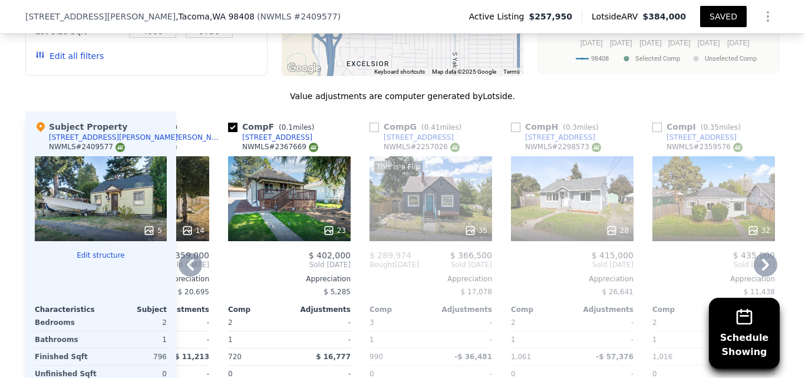
click at [262, 133] on div "4823 S L St" at bounding box center [277, 137] width 70 height 9
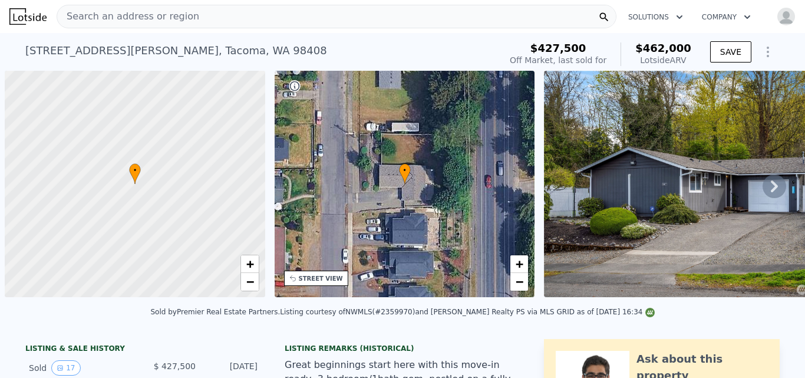
scroll to position [0, 5]
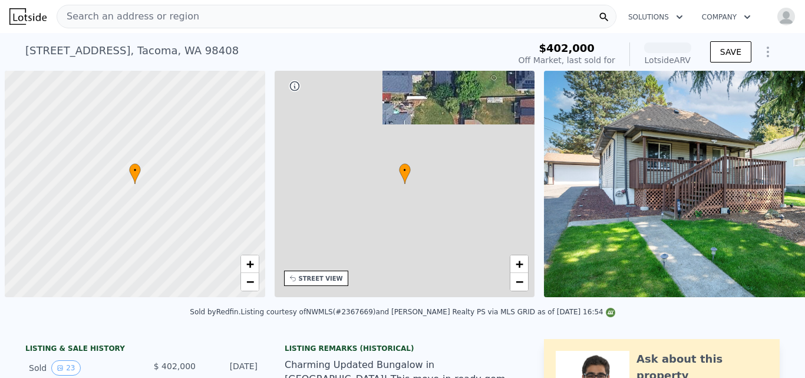
scroll to position [0, 5]
